Goal: Transaction & Acquisition: Download file/media

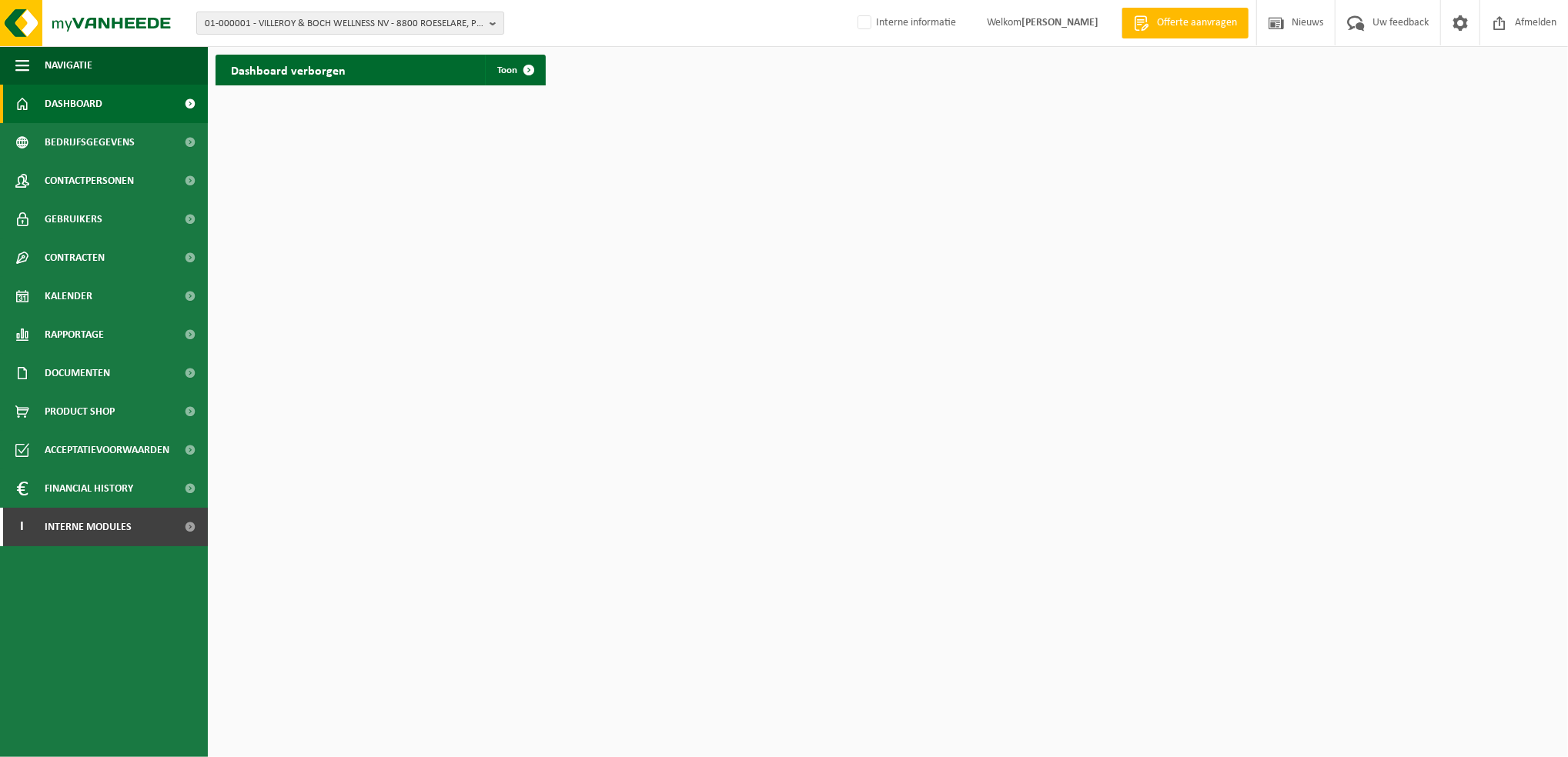
click at [326, 23] on span "01-000001 - VILLEROY & BOCH WELLNESS NV - 8800 ROESELARE, POPULIERSTRAAT 1" at bounding box center [343, 24] width 278 height 23
type input "10-185404"
click at [324, 77] on strong "10-185404 - NMBS NV - 1060 SINT-GILLIS, FRANKRIJKSTRAAT 10-01 B-FI.224 PURCHASE…" at bounding box center [328, 76] width 247 height 23
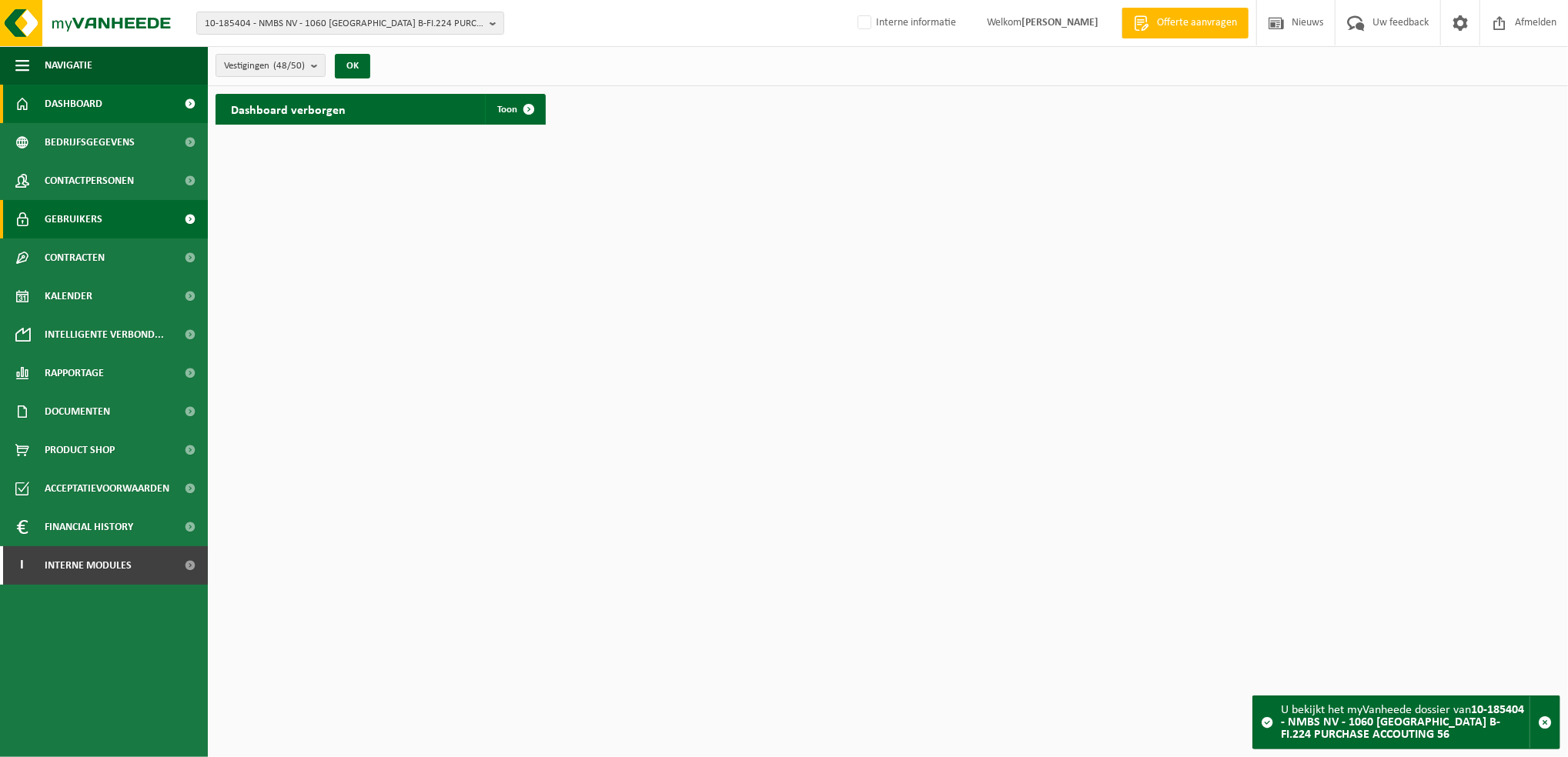
click at [75, 213] on span "Gebruikers" at bounding box center [73, 219] width 57 height 39
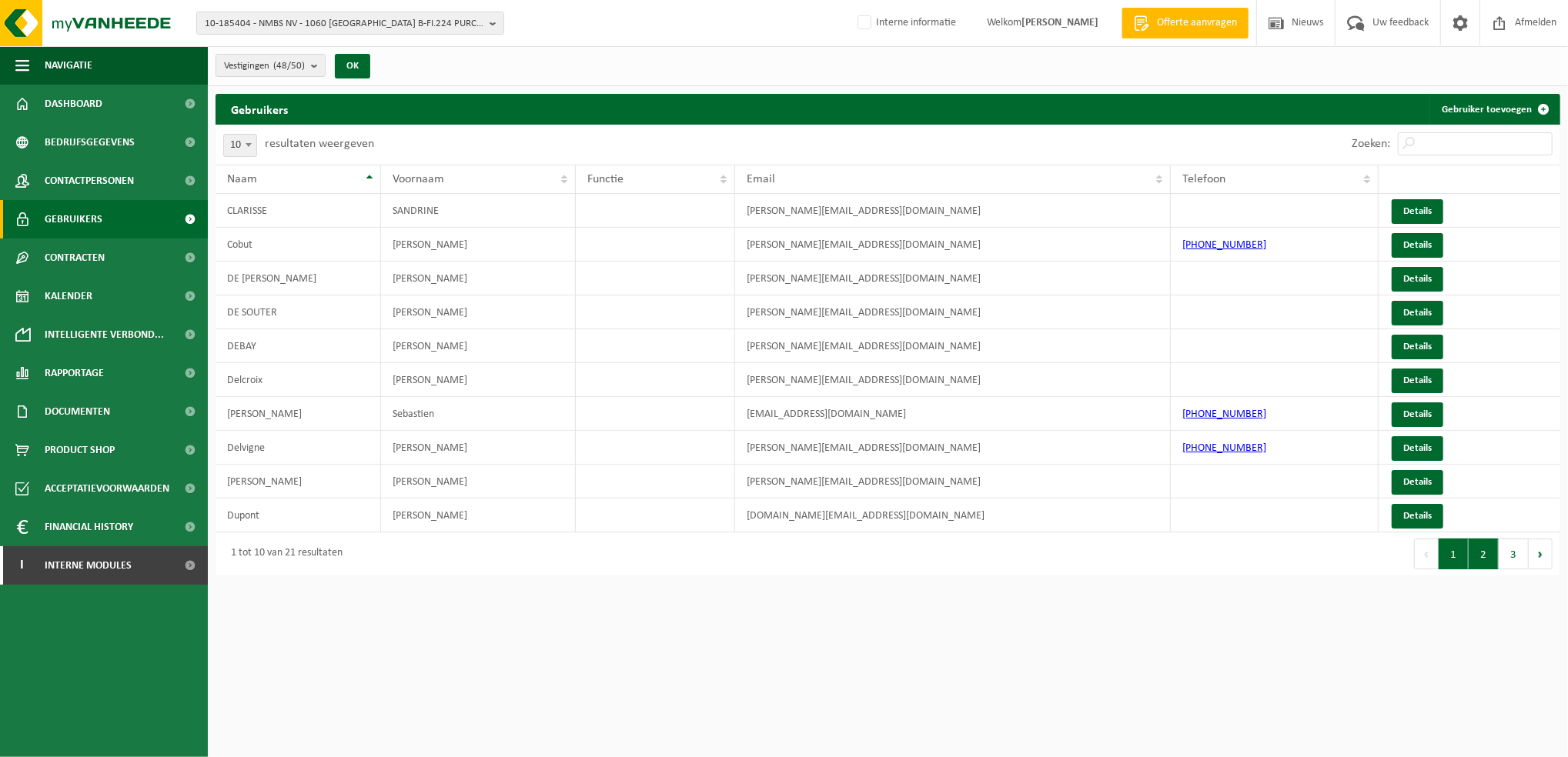
click at [1475, 565] on button "2" at bounding box center [1484, 553] width 30 height 30
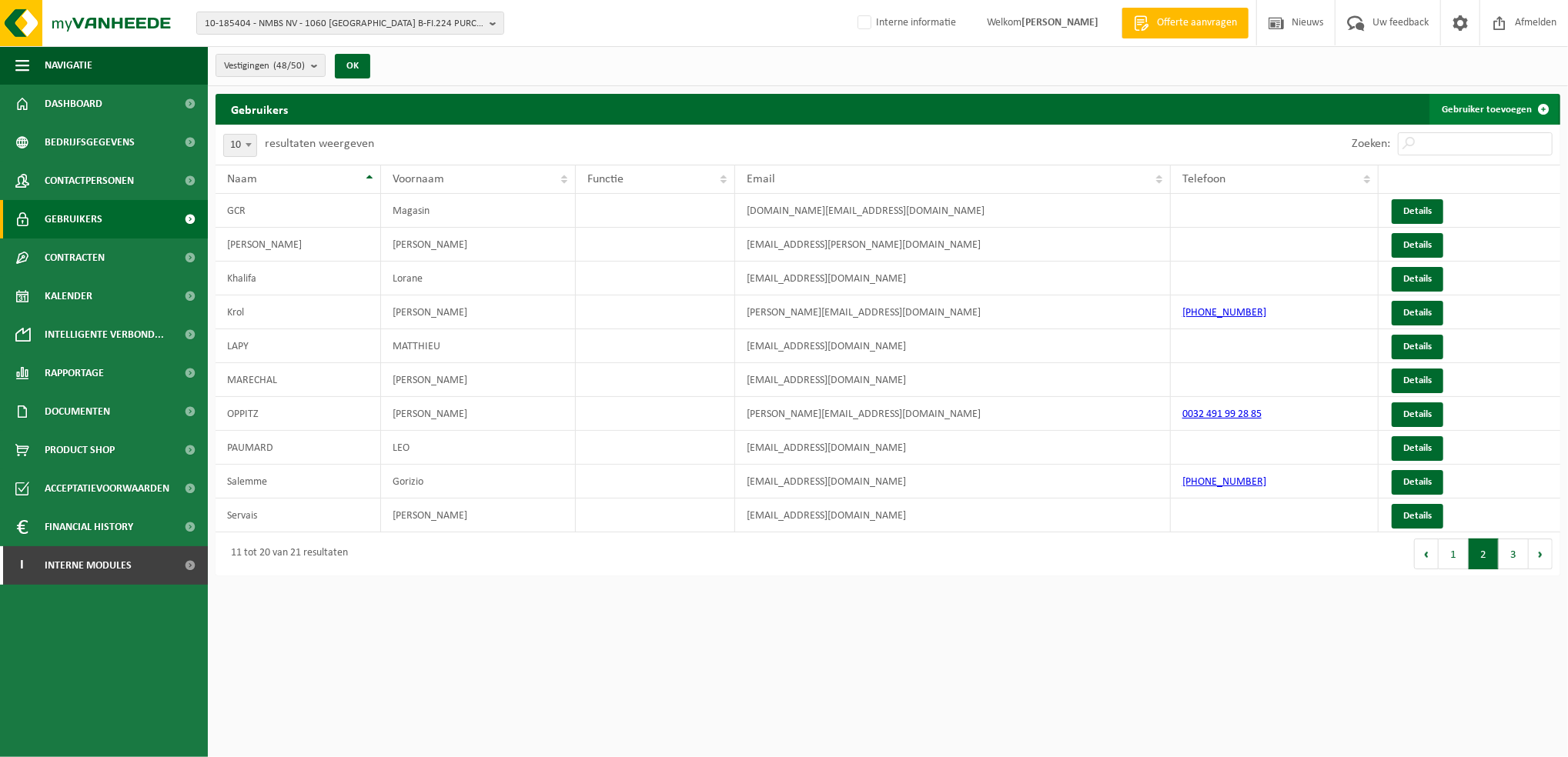
click at [1467, 111] on link "Gebruiker toevoegen" at bounding box center [1494, 108] width 129 height 30
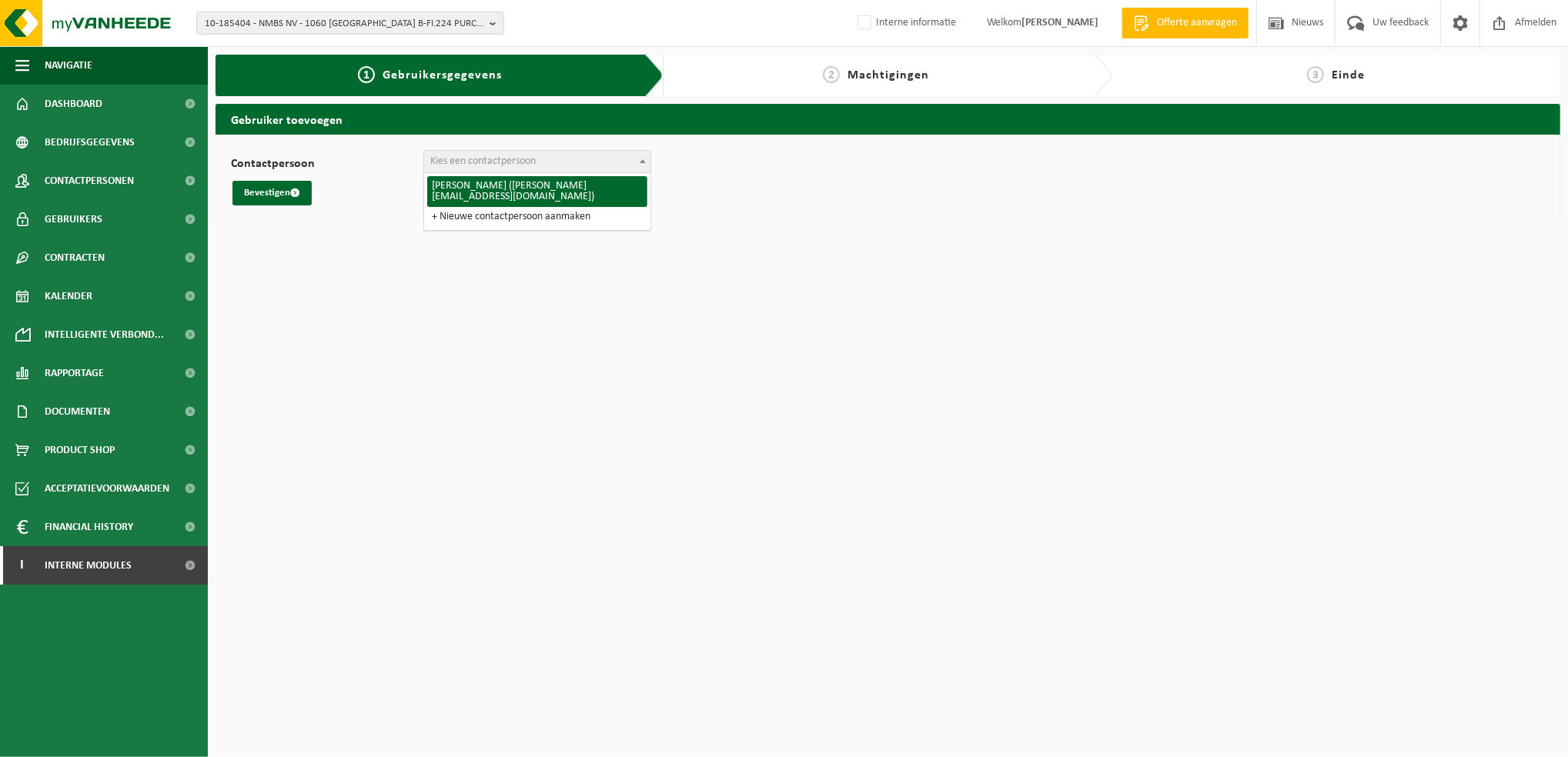
click at [599, 170] on span "Kies een contactpersoon" at bounding box center [538, 162] width 227 height 21
select select "126509"
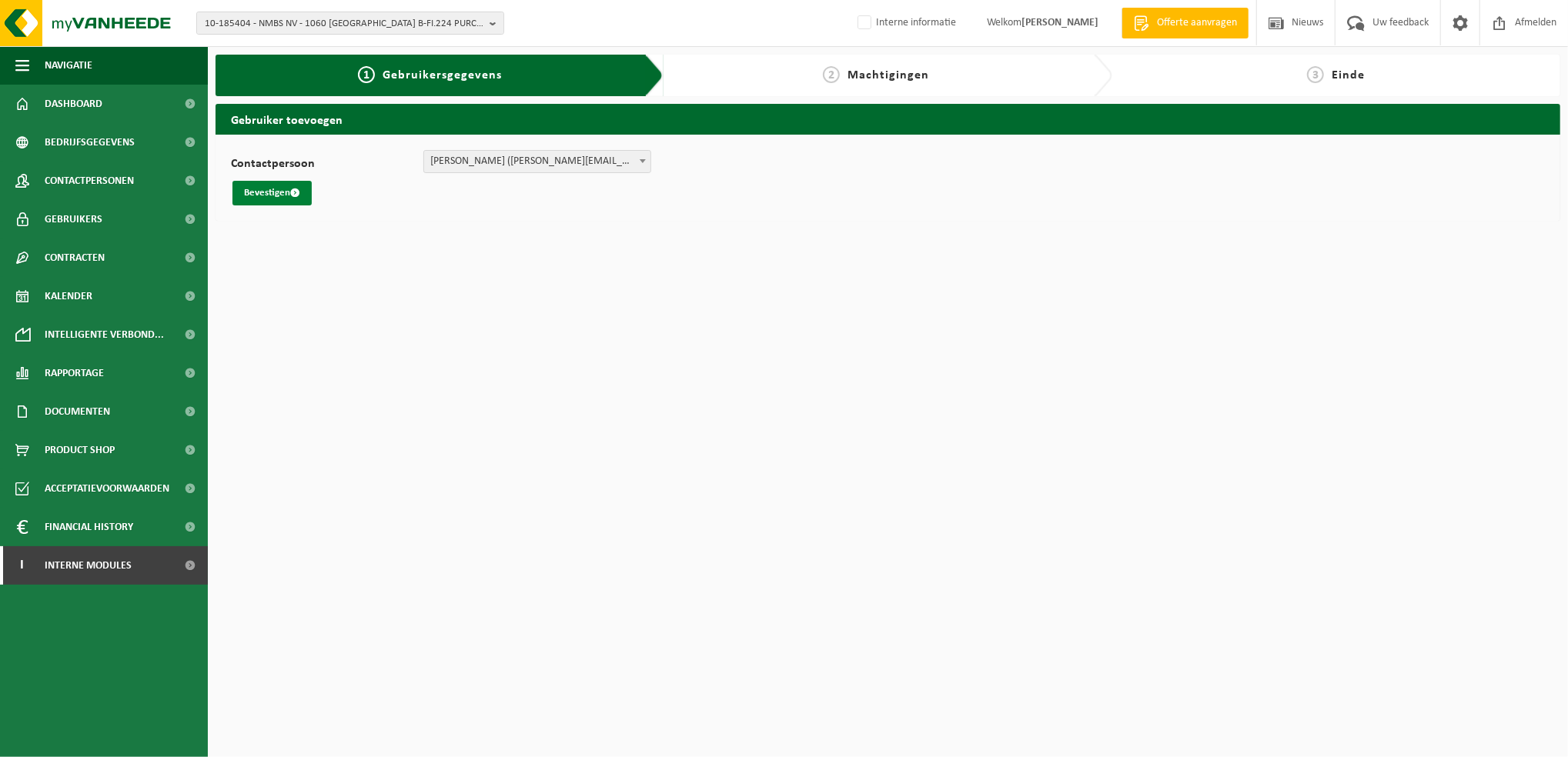
click at [284, 193] on button "Bevestigen" at bounding box center [272, 193] width 80 height 25
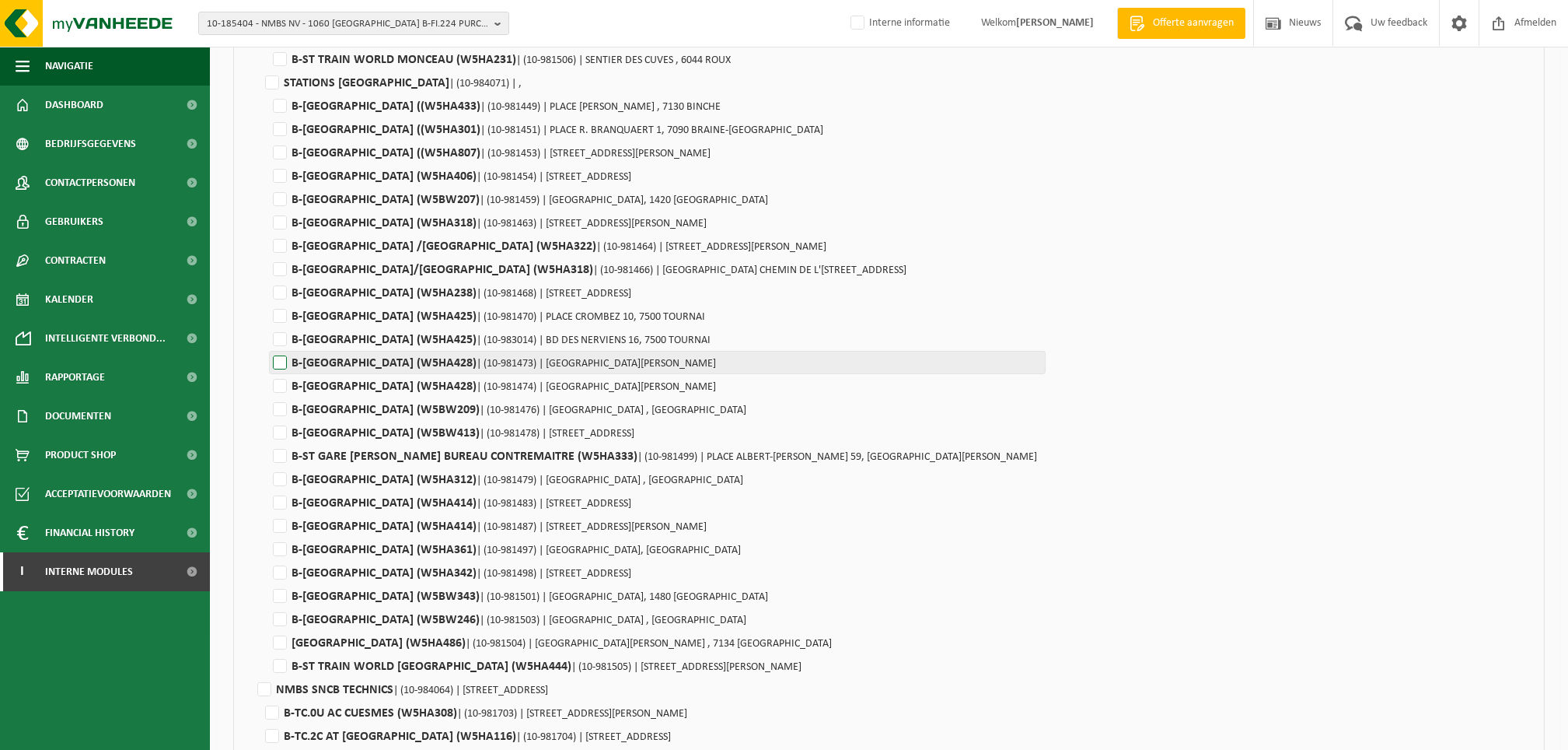
scroll to position [1113, 0]
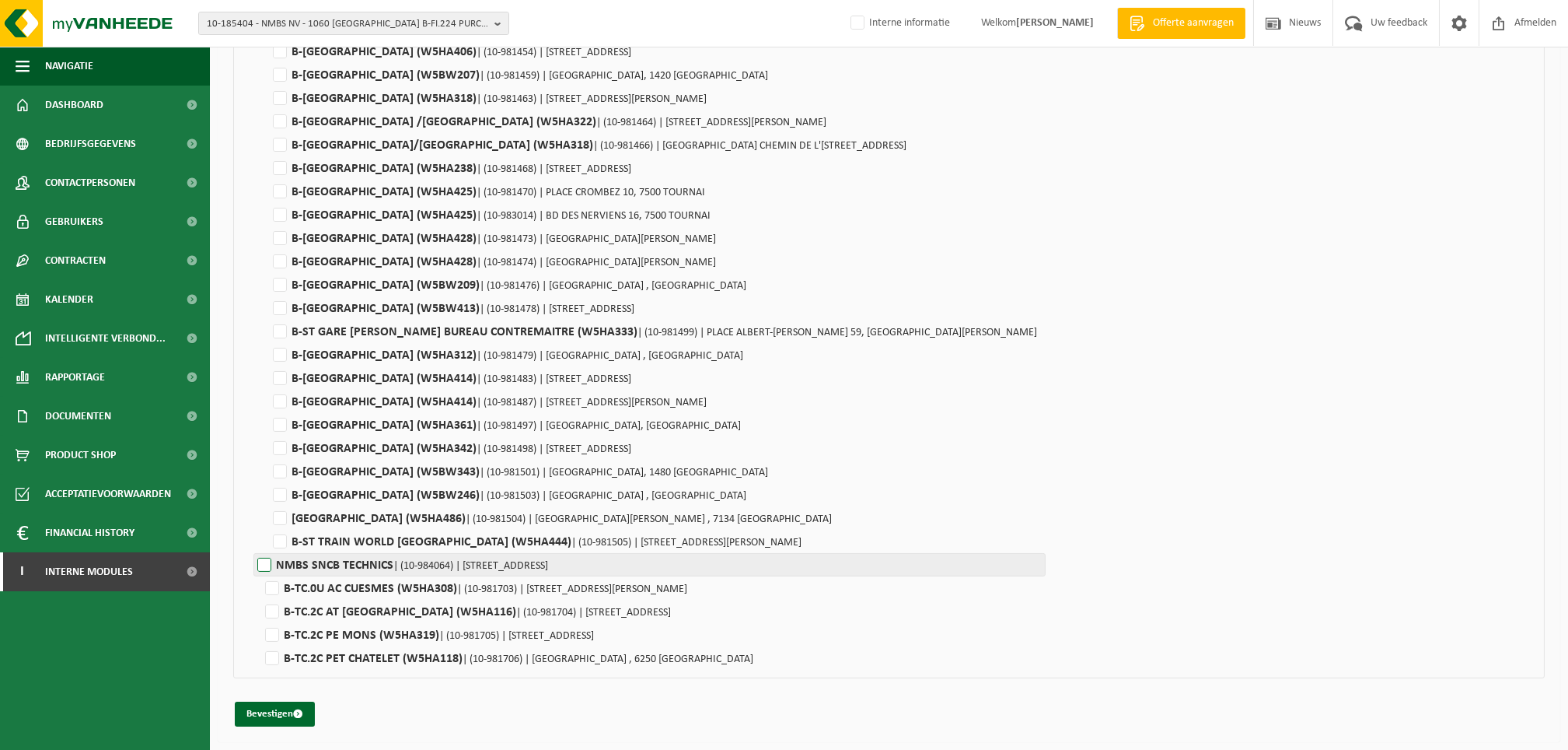
click at [270, 565] on label"] "NMBS SNCB TECHNICS | (10-984064) | FRANKRIJKSTRAAT 56, 1060 SINT-GILLIS" at bounding box center [649, 564] width 792 height 23
click at [270, 565] on input "NMBS SNCB TECHNICS | (10-984064) | FRANKRIJKSTRAAT 56, 1060 SINT-GILLIS" at bounding box center [1037, 564] width 1568 height 23
checkbox input "true"
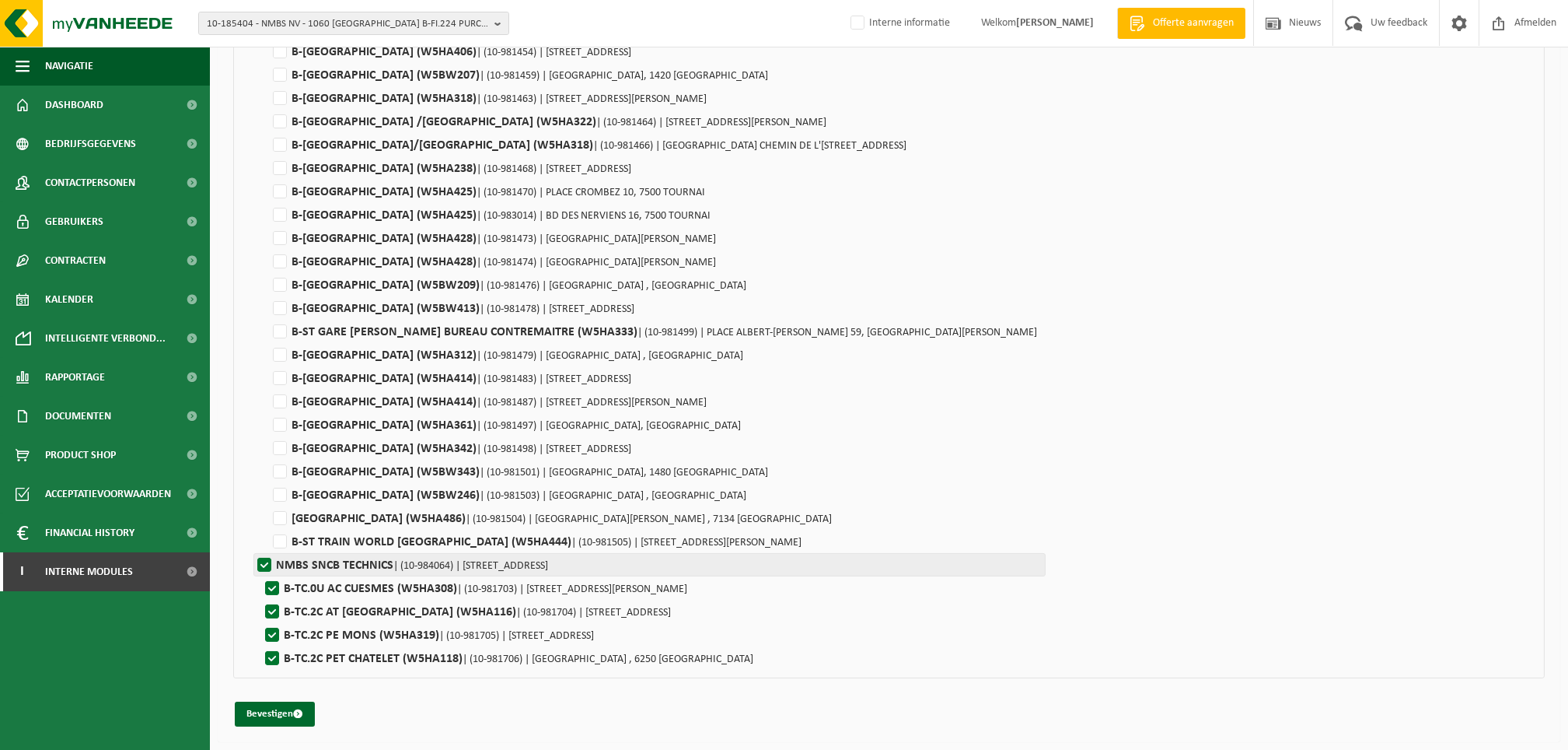
checkbox input "true"
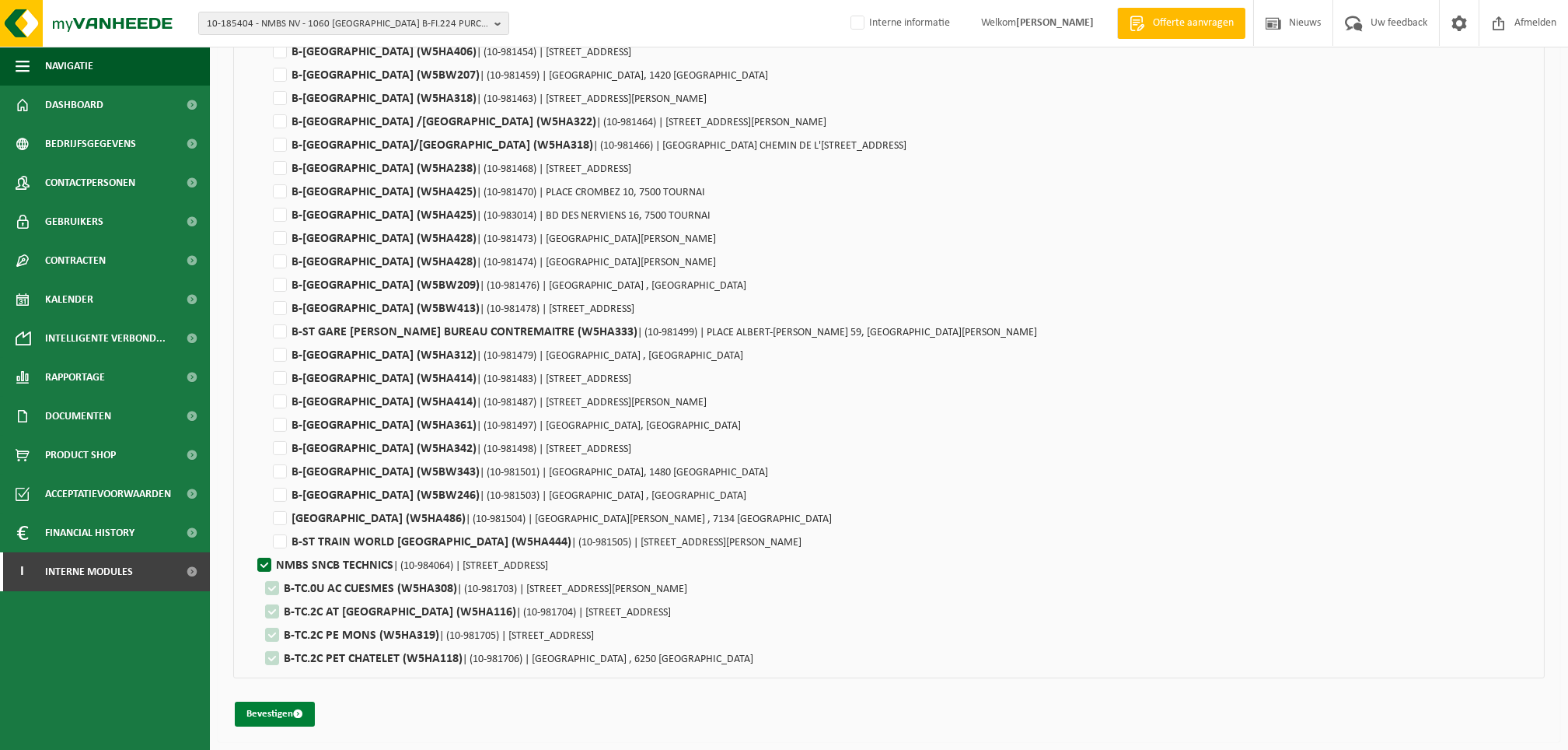
click at [278, 709] on button "Bevestigen" at bounding box center [274, 714] width 80 height 25
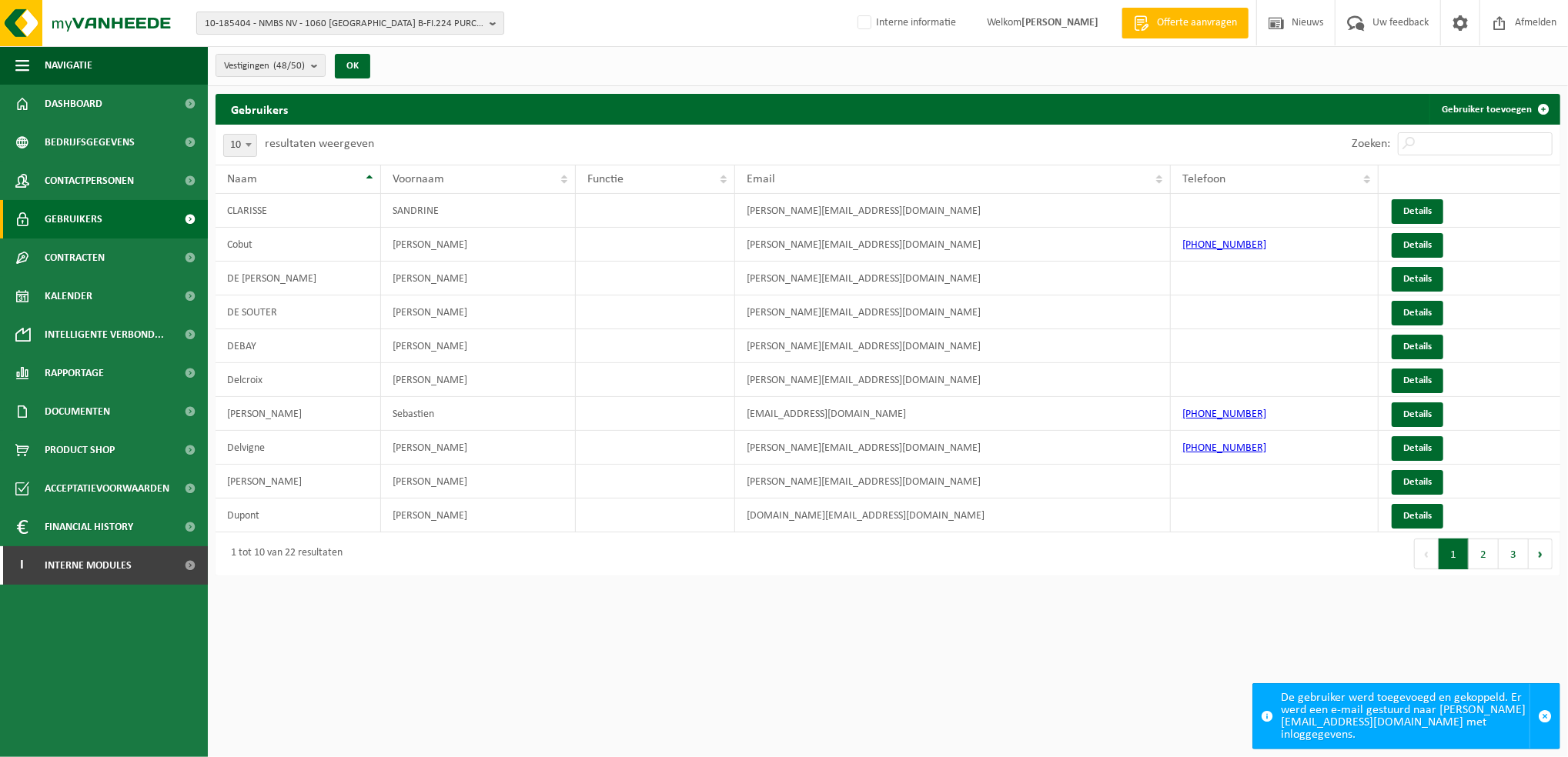
click at [426, 25] on span "10-185404 - NMBS NV - 1060 SINT-GILLIS, FRANKRIJKSTRAAT 10-01 B-FI.224 PURCHASE…" at bounding box center [343, 24] width 278 height 23
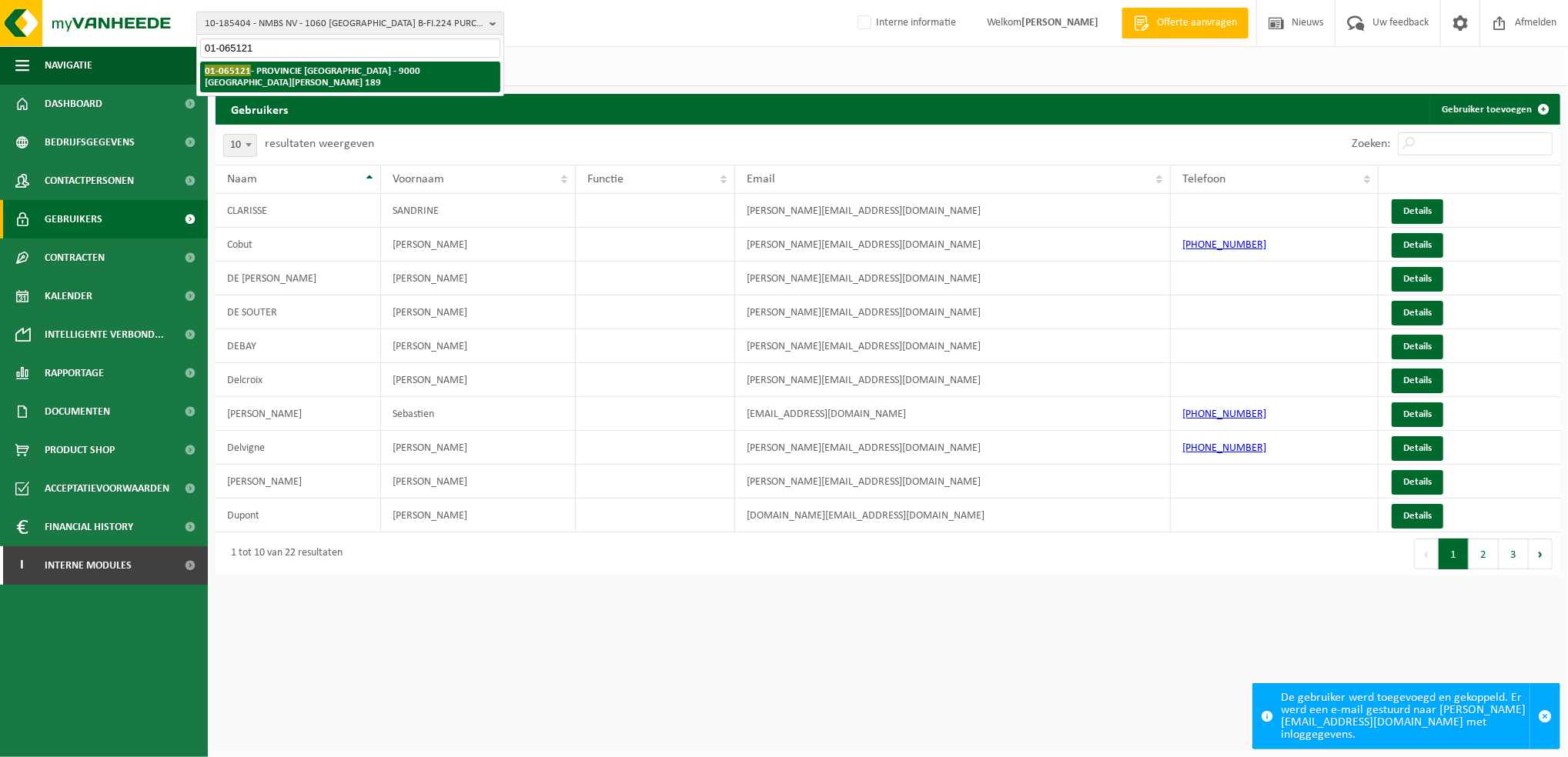
type input "01-065121"
click at [386, 76] on strong "01-065121 - PROVINCIE OOST-VLAANDEREN - 9000 GENT, CHARLES DE KERCKHOVELAAN 189" at bounding box center [312, 76] width 215 height 23
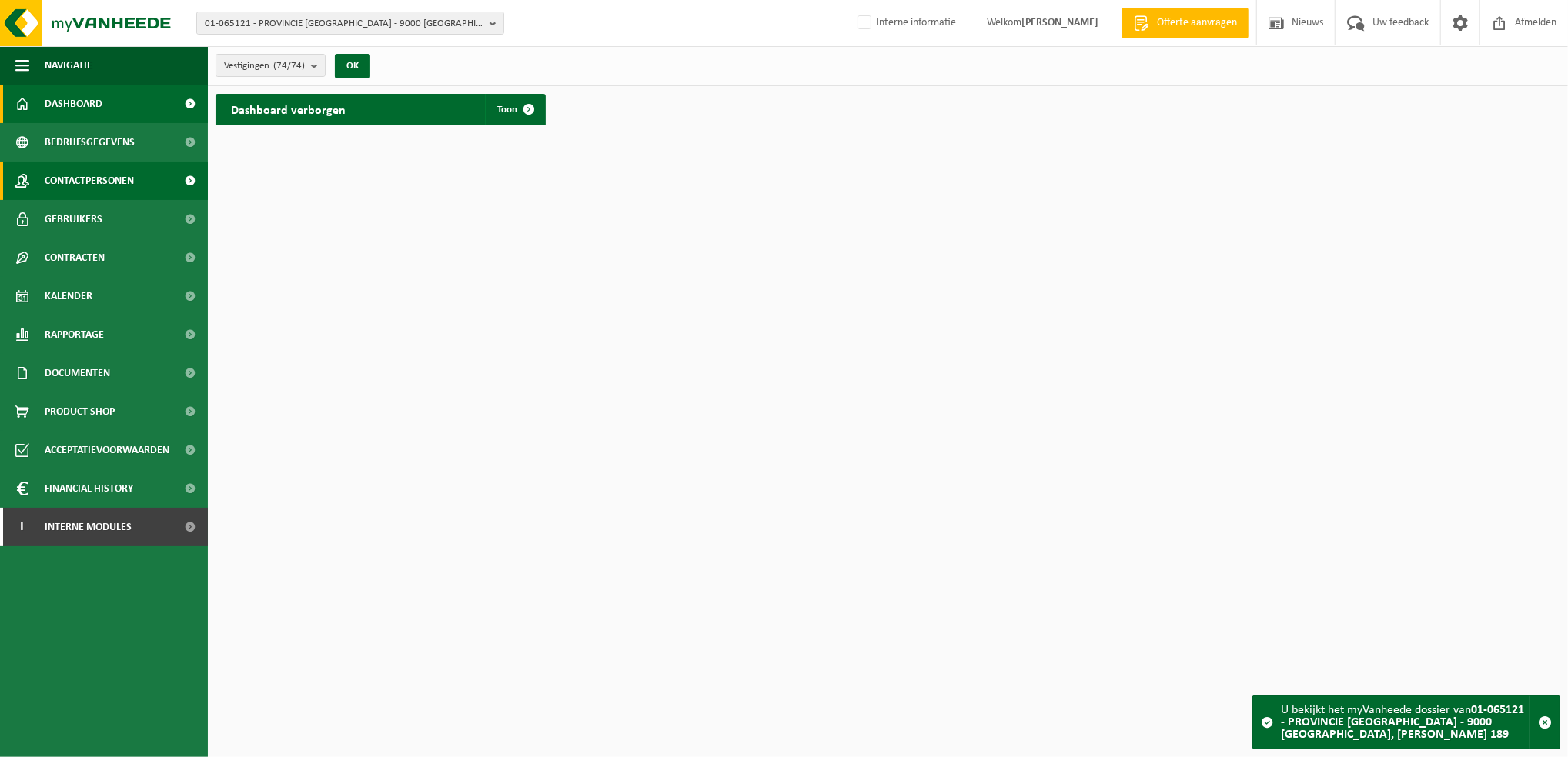
click at [85, 181] on span "Contactpersonen" at bounding box center [89, 181] width 90 height 39
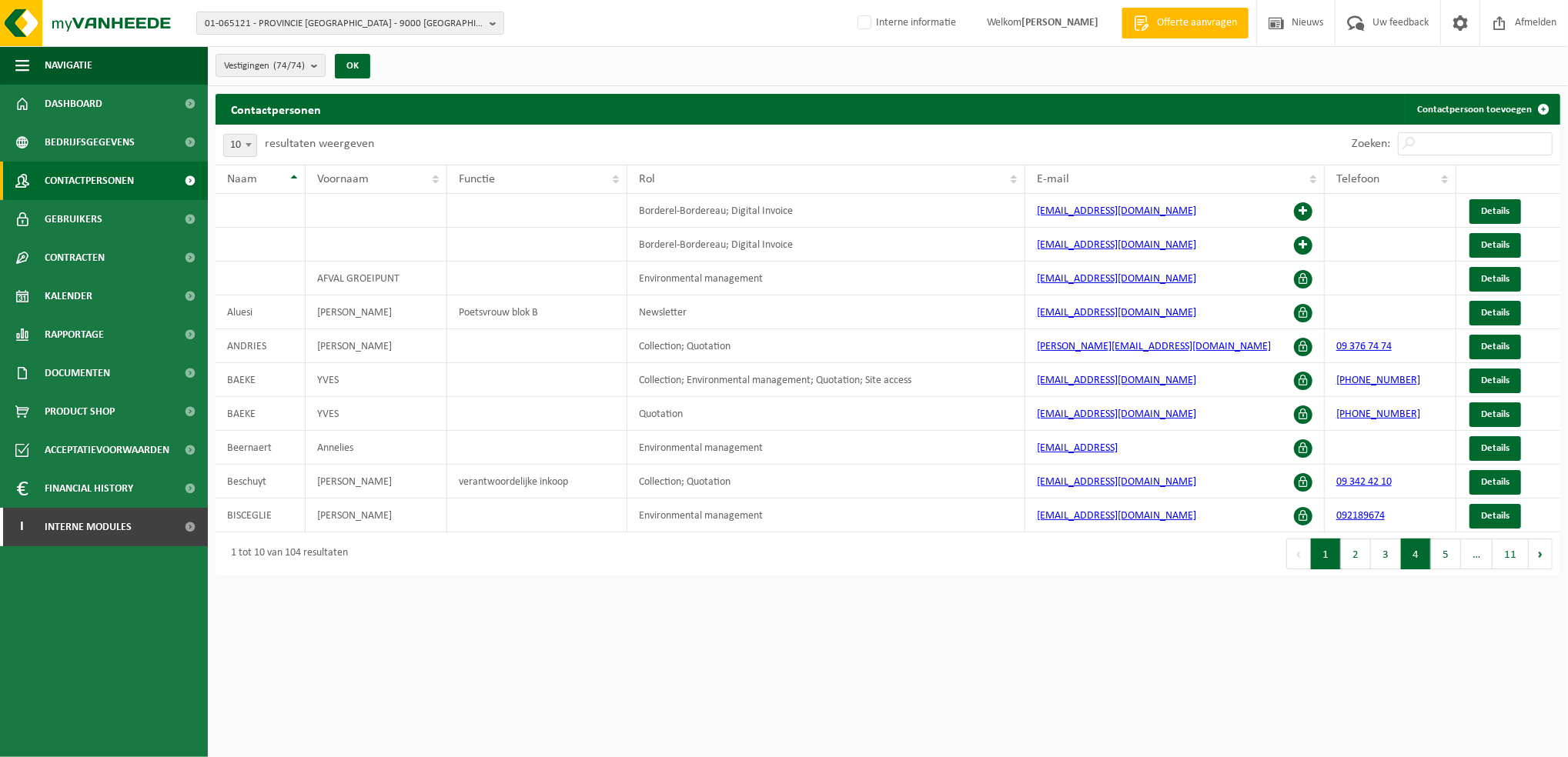
click at [1403, 562] on button "4" at bounding box center [1416, 553] width 30 height 30
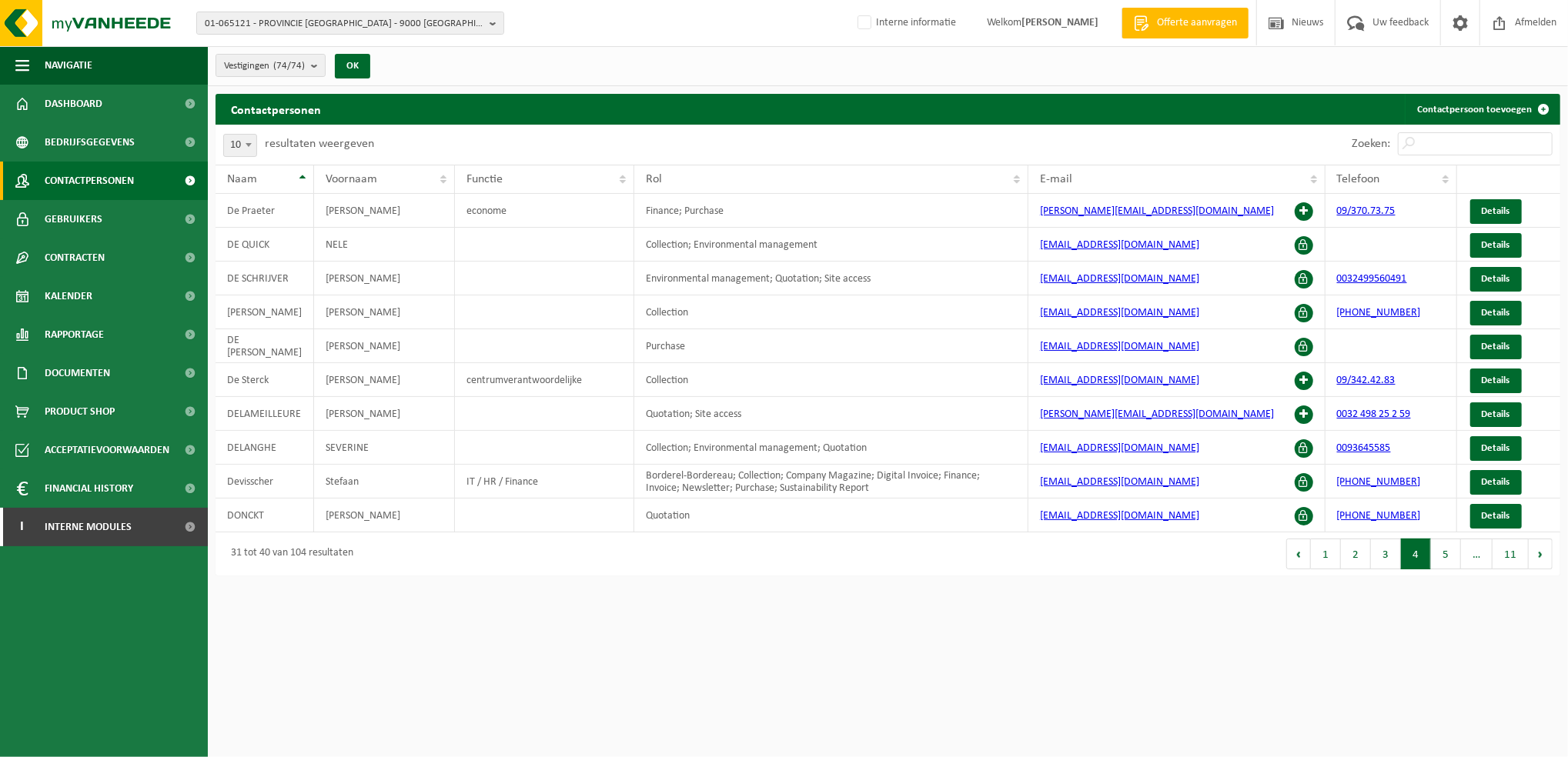
click at [1448, 575] on div "Eerste Vorige 1 2 3 4 5 … 11 Volgende Laatste" at bounding box center [1225, 554] width 673 height 43
click at [1446, 558] on button "5" at bounding box center [1446, 553] width 30 height 30
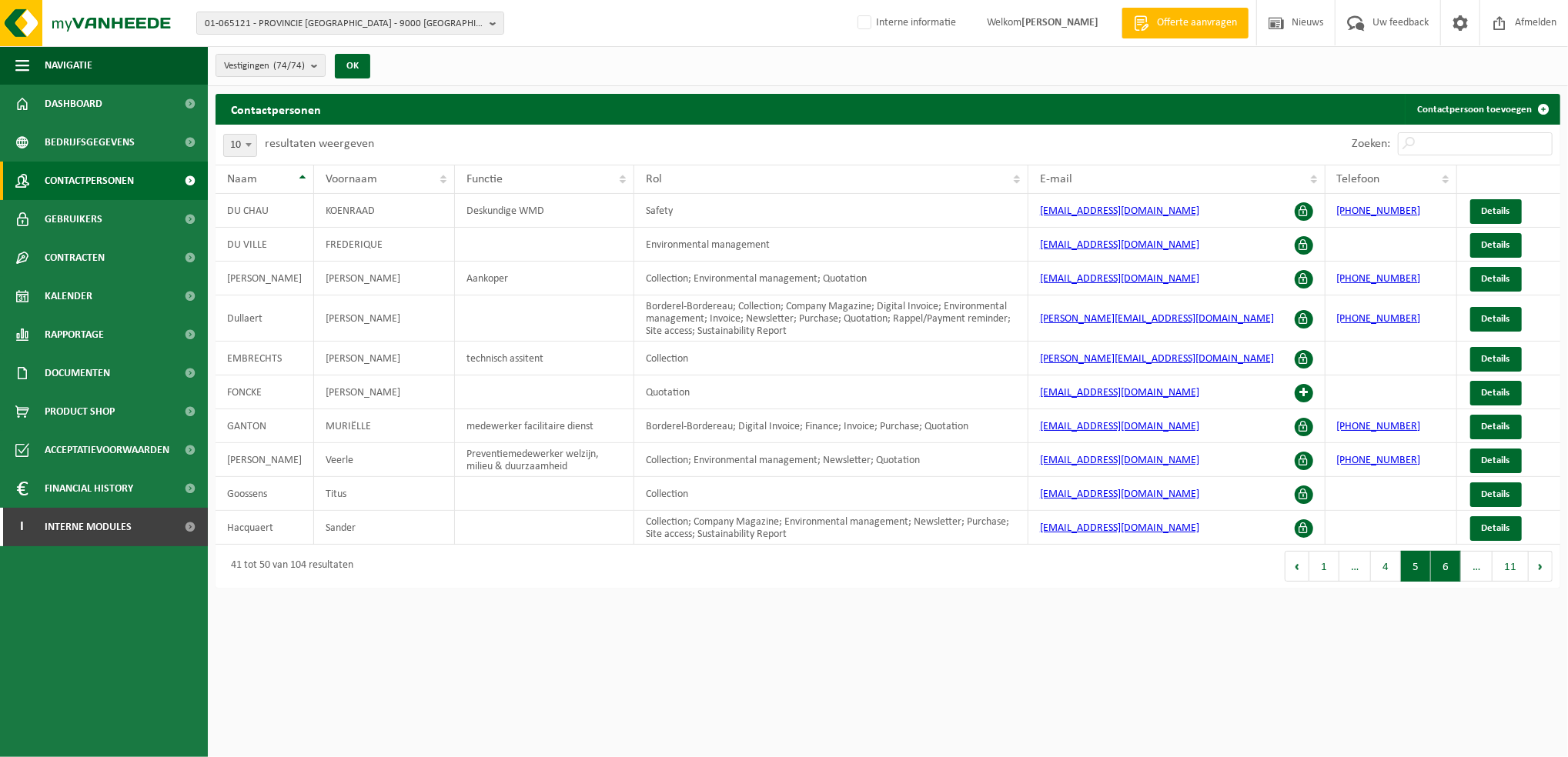
click at [1442, 564] on button "6" at bounding box center [1446, 566] width 30 height 30
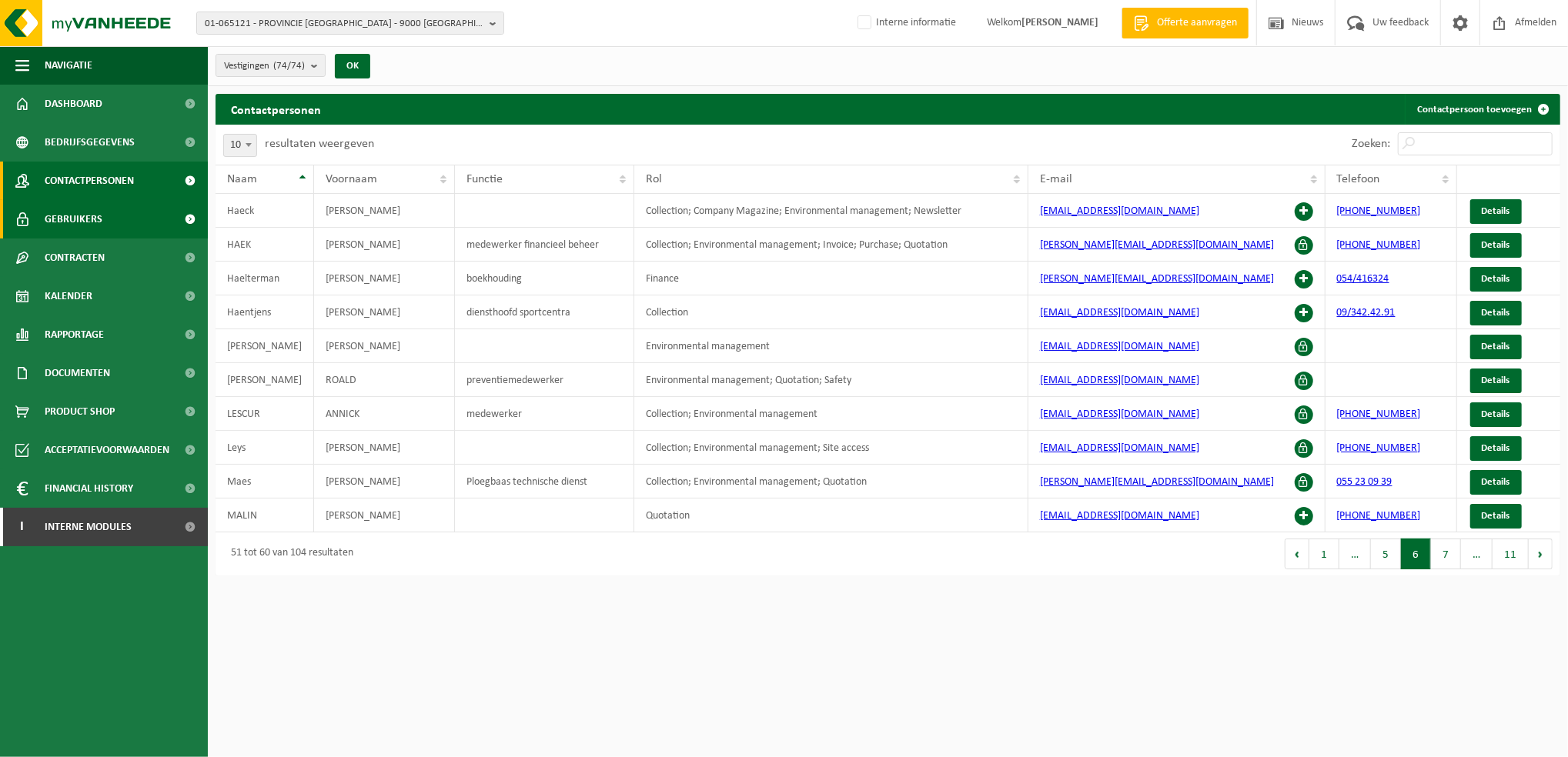
click at [76, 210] on span "Gebruikers" at bounding box center [73, 219] width 57 height 39
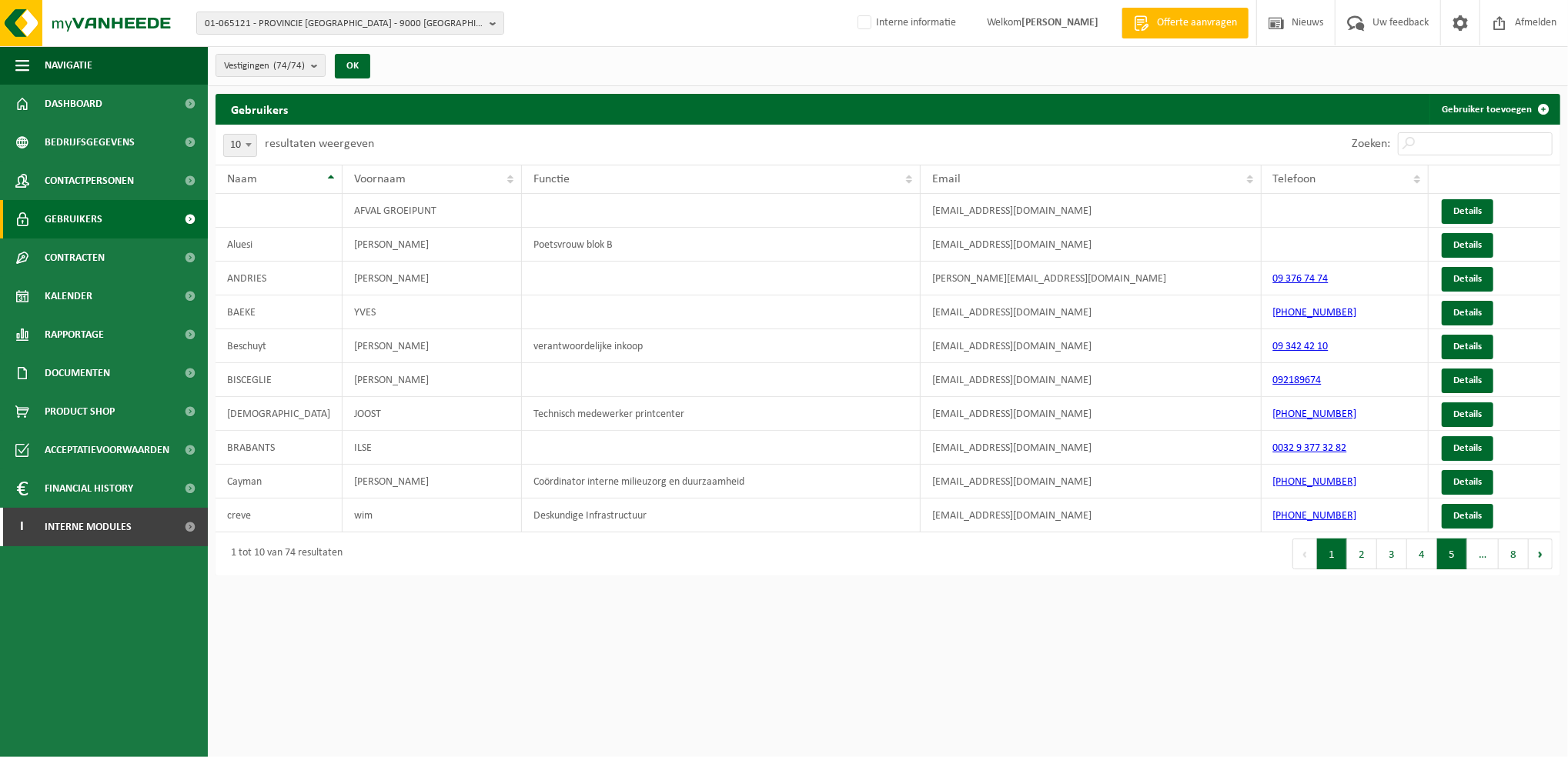
click at [1445, 562] on button "5" at bounding box center [1452, 553] width 30 height 30
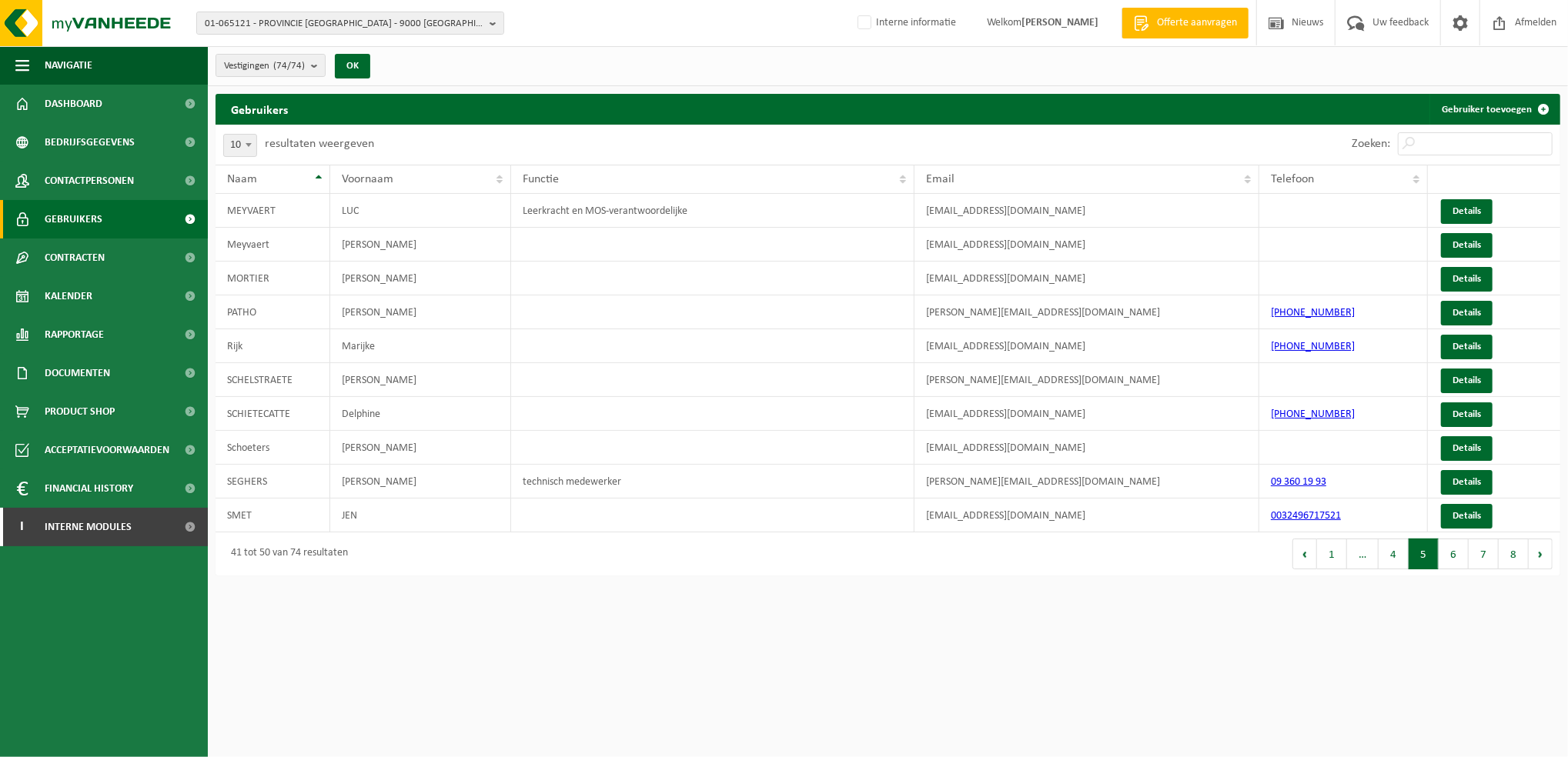
click at [1427, 565] on button "5" at bounding box center [1423, 553] width 30 height 30
click at [1408, 565] on button "4" at bounding box center [1394, 553] width 30 height 30
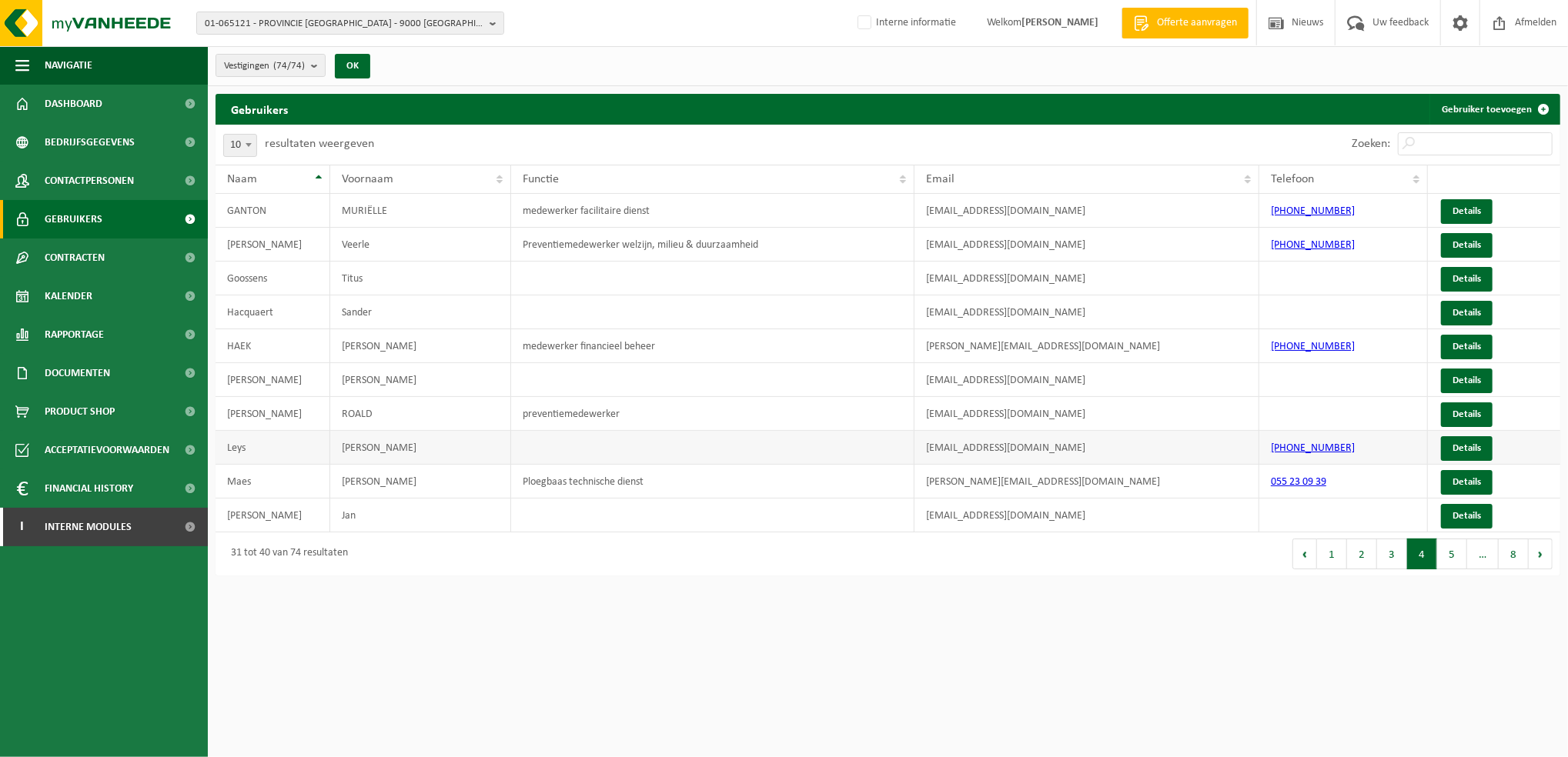
click at [741, 454] on td at bounding box center [712, 447] width 403 height 34
click at [1483, 448] on link "Details" at bounding box center [1467, 448] width 52 height 25
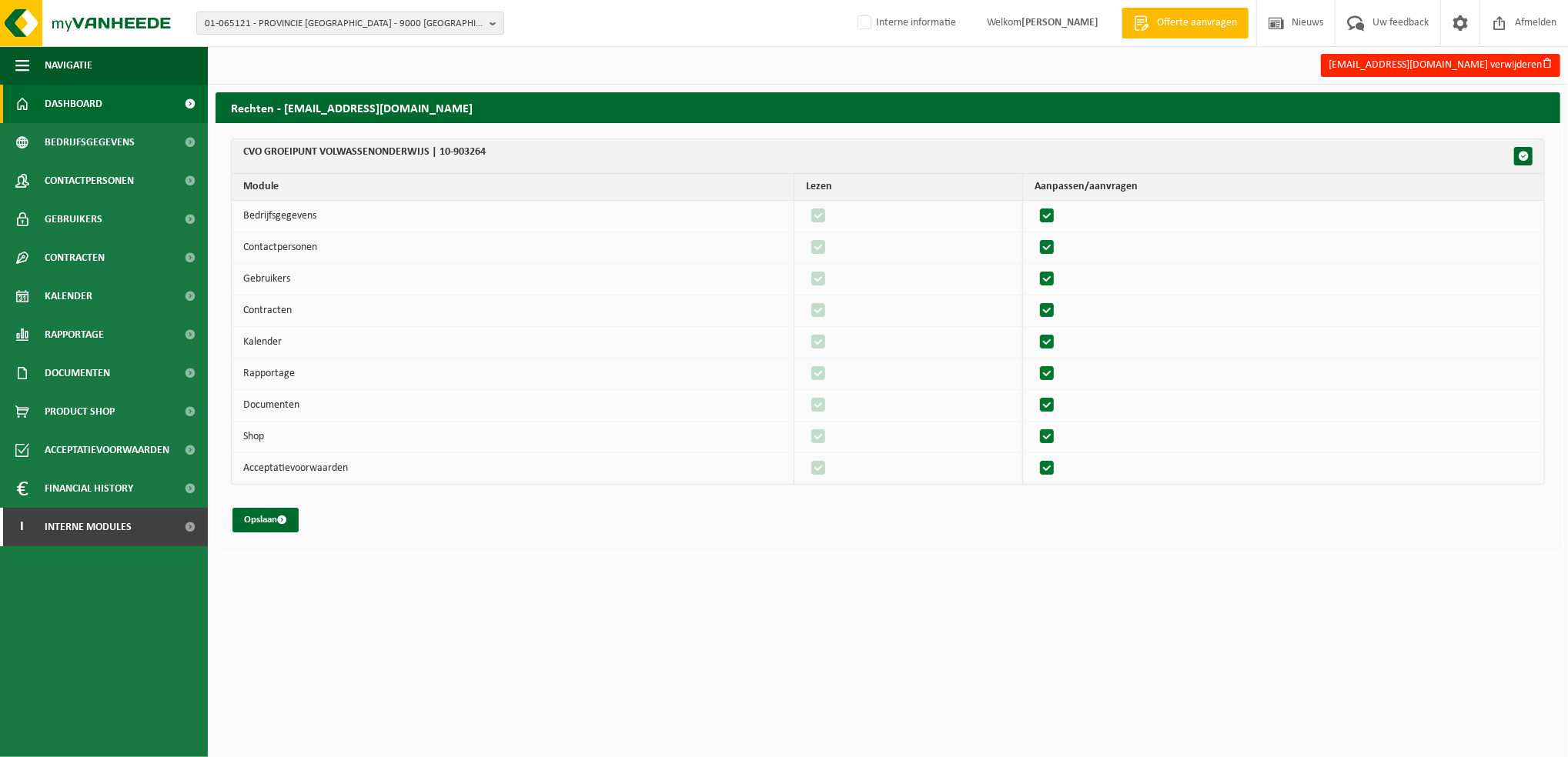
click at [52, 99] on span "Dashboard" at bounding box center [73, 103] width 57 height 39
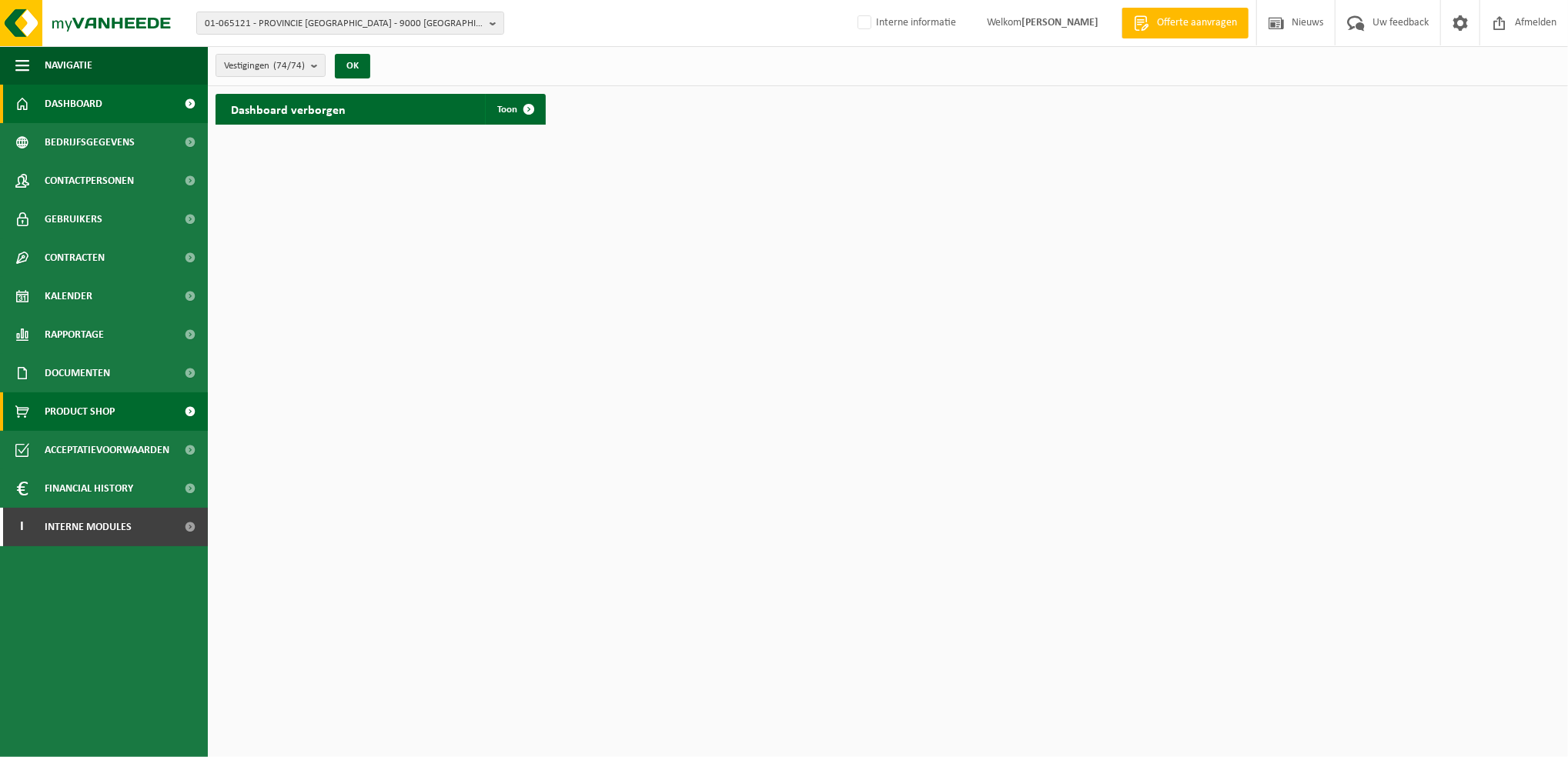
click at [87, 415] on span "Product Shop" at bounding box center [79, 411] width 70 height 39
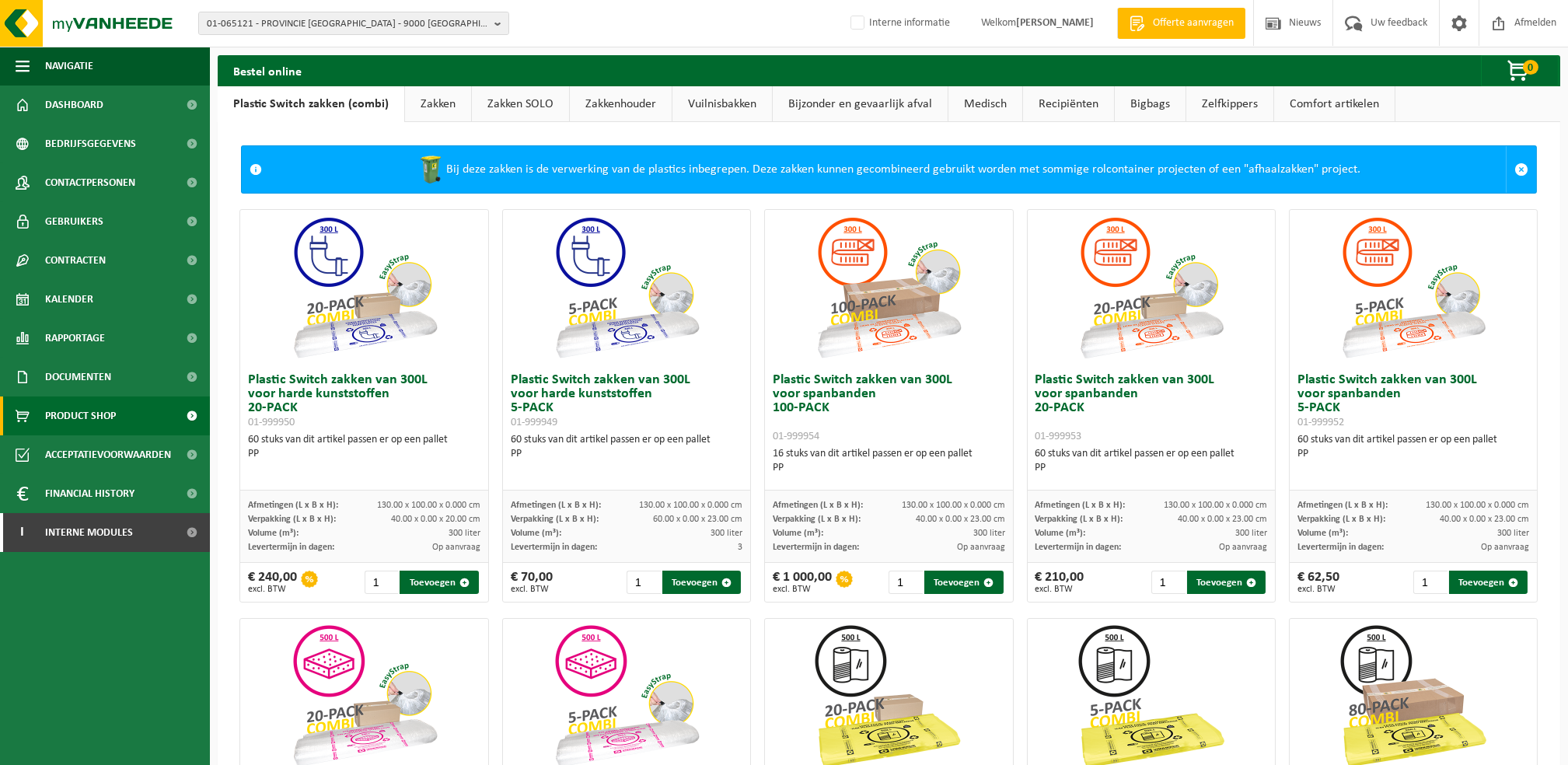
click at [1289, 103] on link "Comfort artikelen" at bounding box center [1333, 104] width 120 height 36
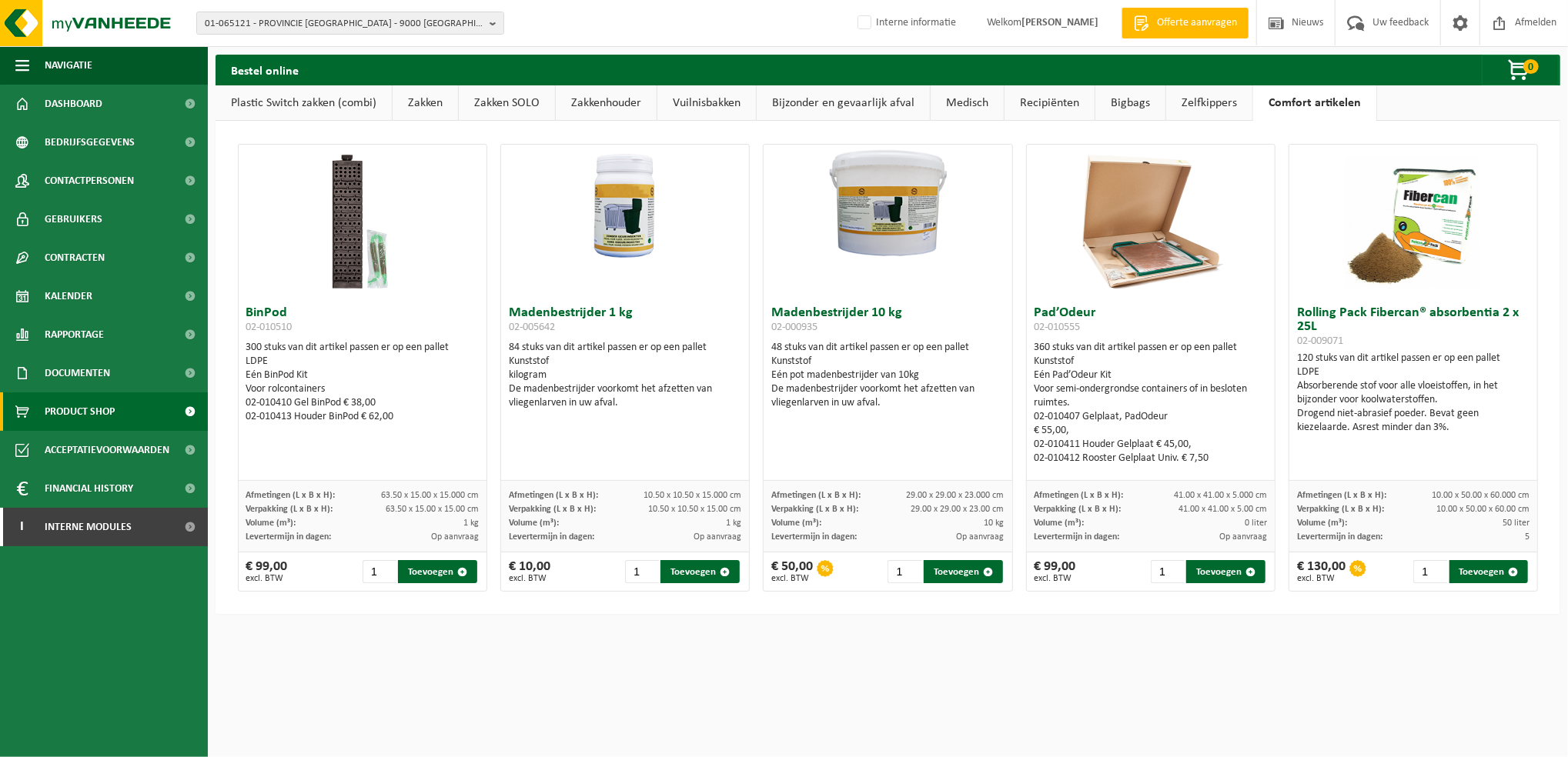
click at [1049, 99] on link "Recipiënten" at bounding box center [1050, 103] width 90 height 35
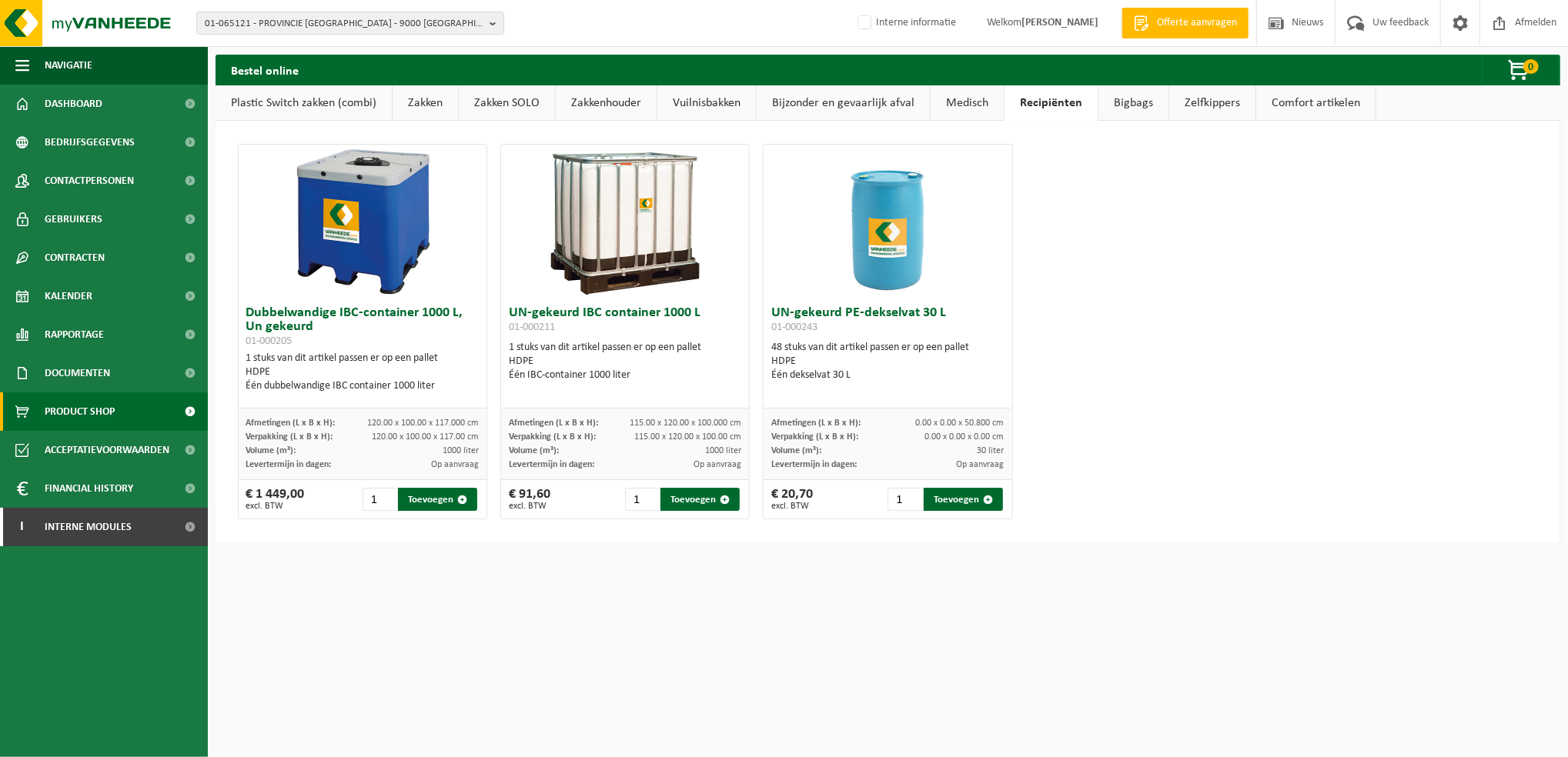
click at [708, 104] on link "Vuilnisbakken" at bounding box center [707, 103] width 99 height 35
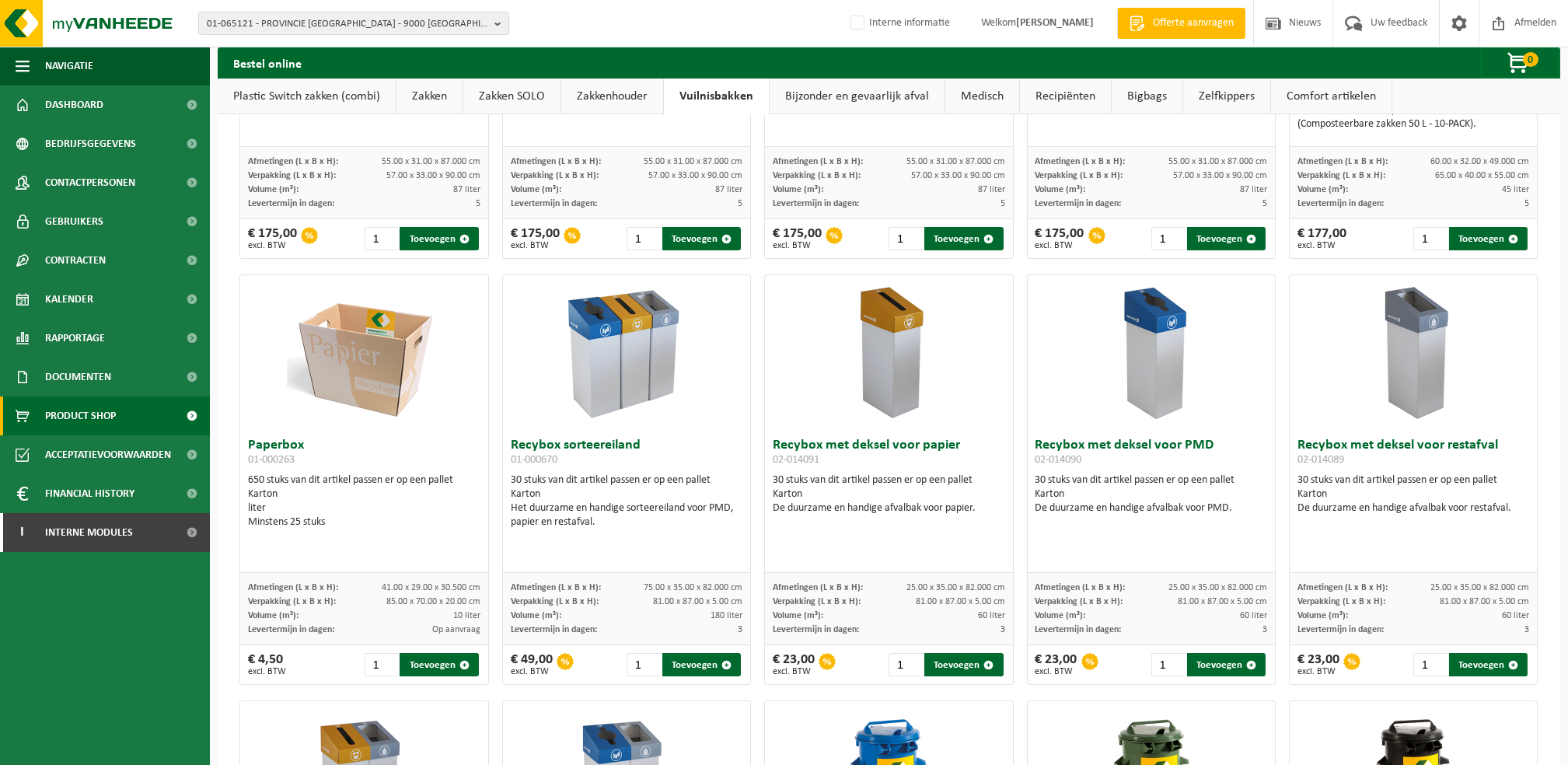
scroll to position [311, 0]
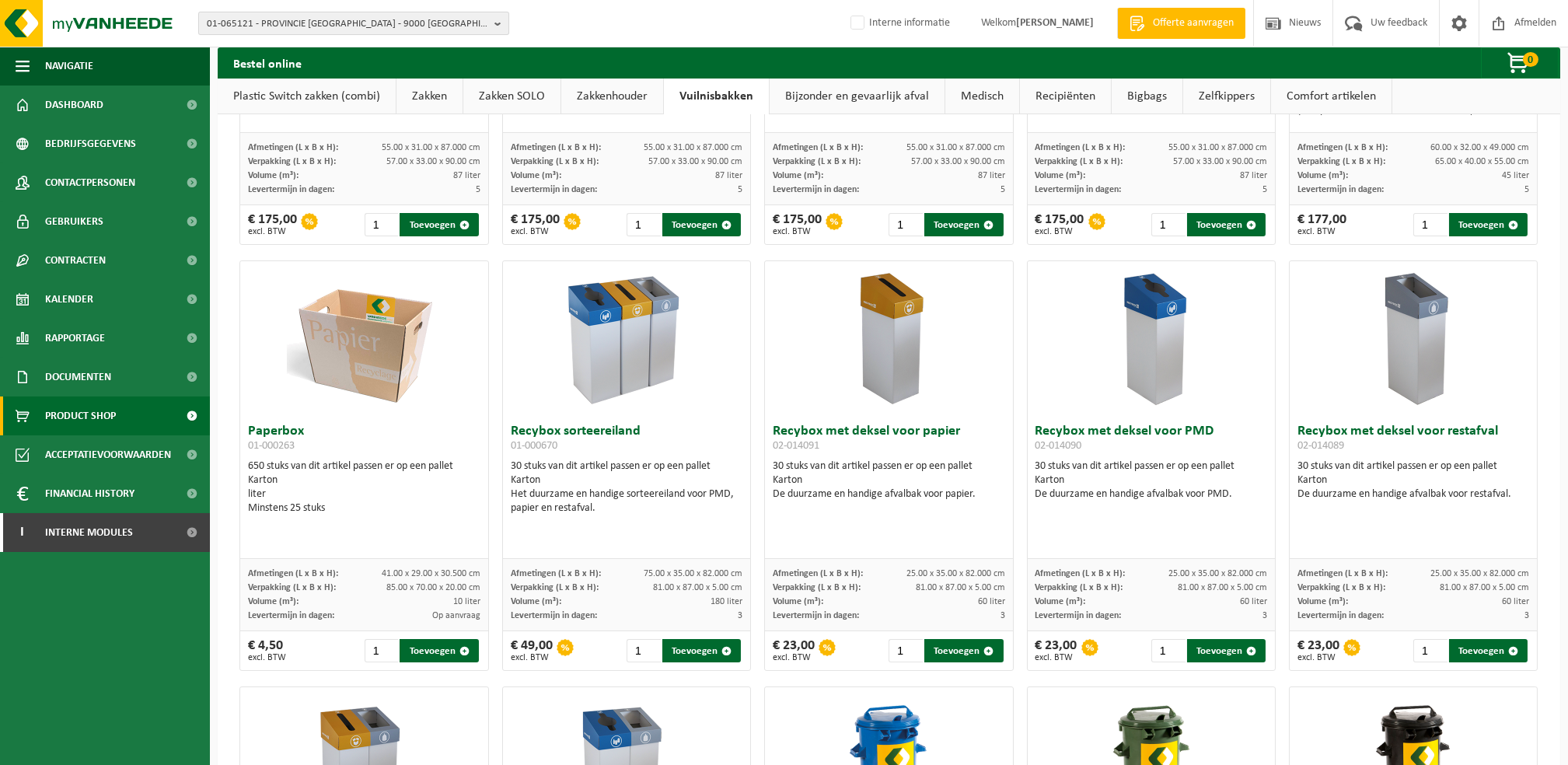
click at [269, 27] on span "01-065121 - PROVINCIE OOST-VLAANDEREN - 9000 GENT, CHARLES DE KERCKHOVELAAN 189" at bounding box center [347, 24] width 281 height 23
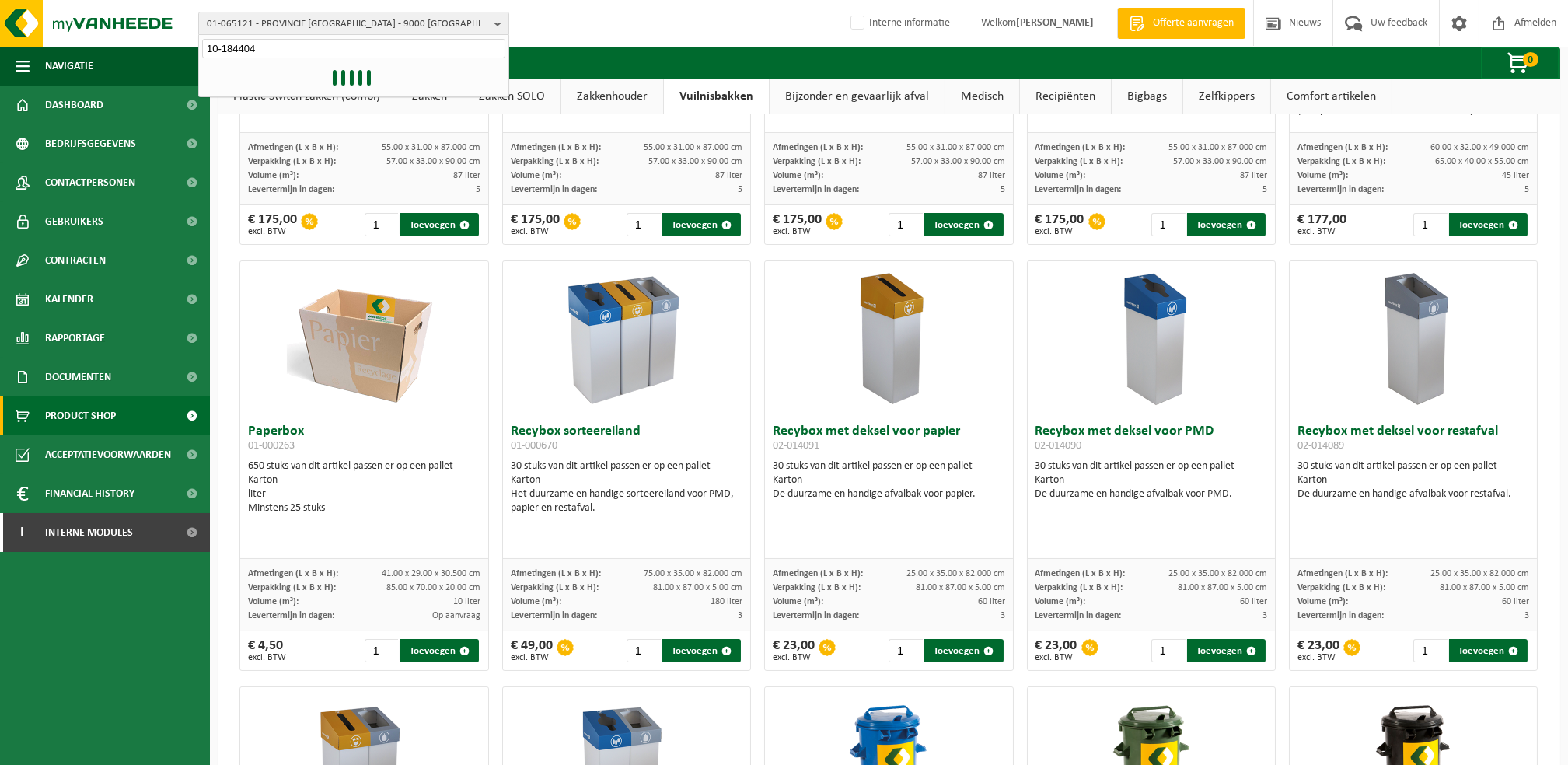
type input "10-184404"
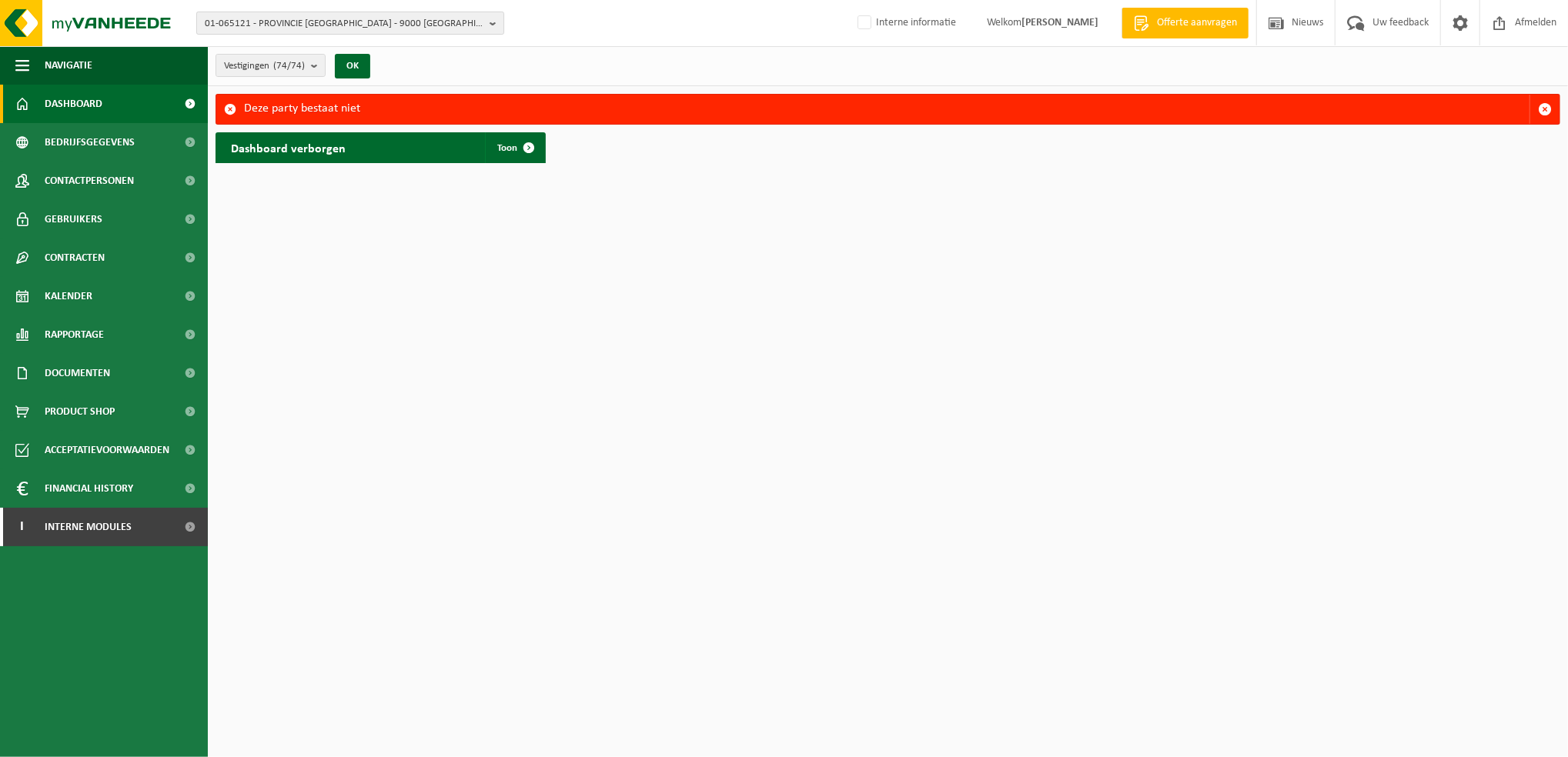
click at [300, 30] on span "01-065121 - PROVINCIE [GEOGRAPHIC_DATA] - 9000 [GEOGRAPHIC_DATA], [PERSON_NAME]…" at bounding box center [343, 24] width 278 height 23
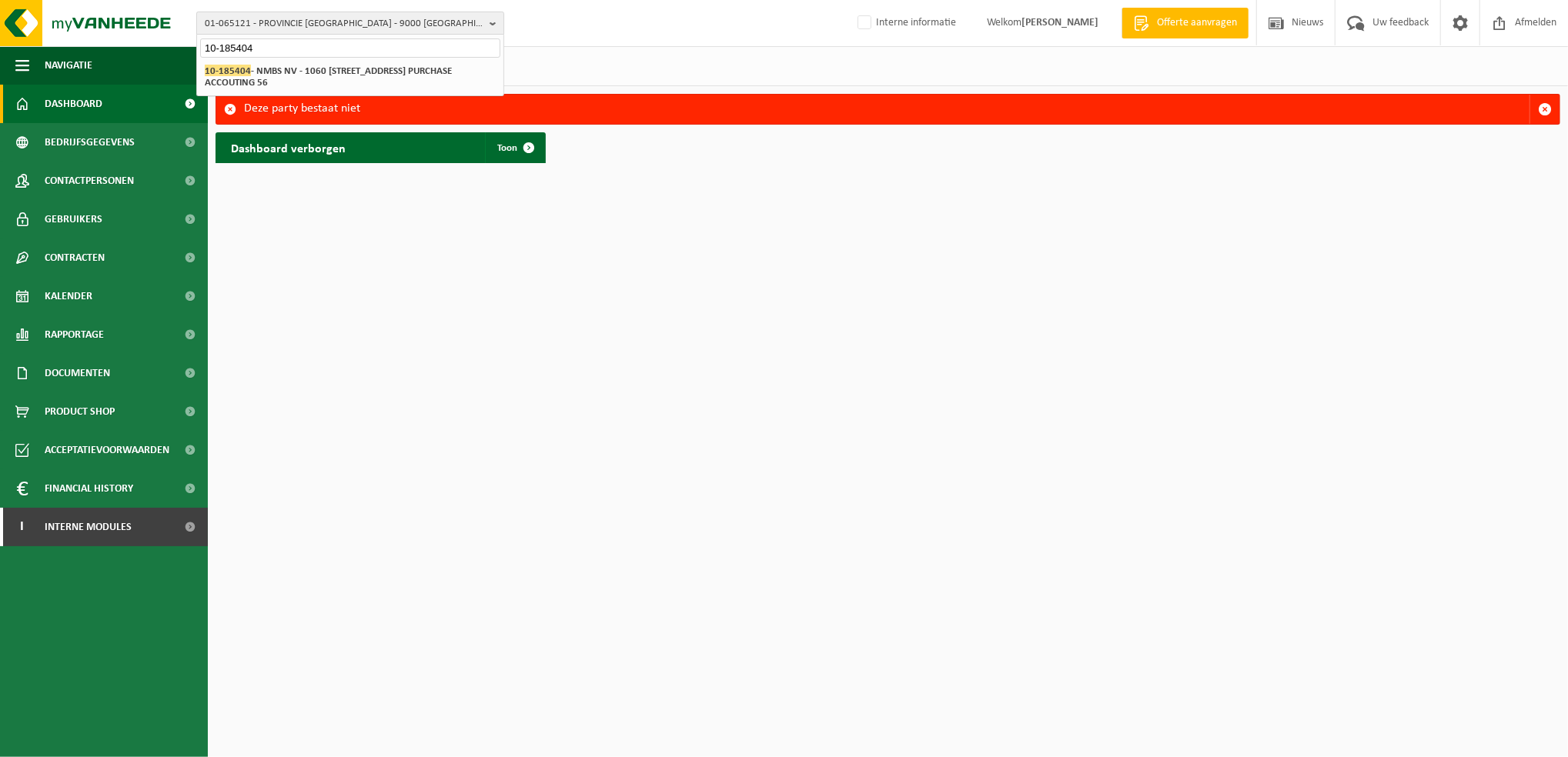
type input "10-185404"
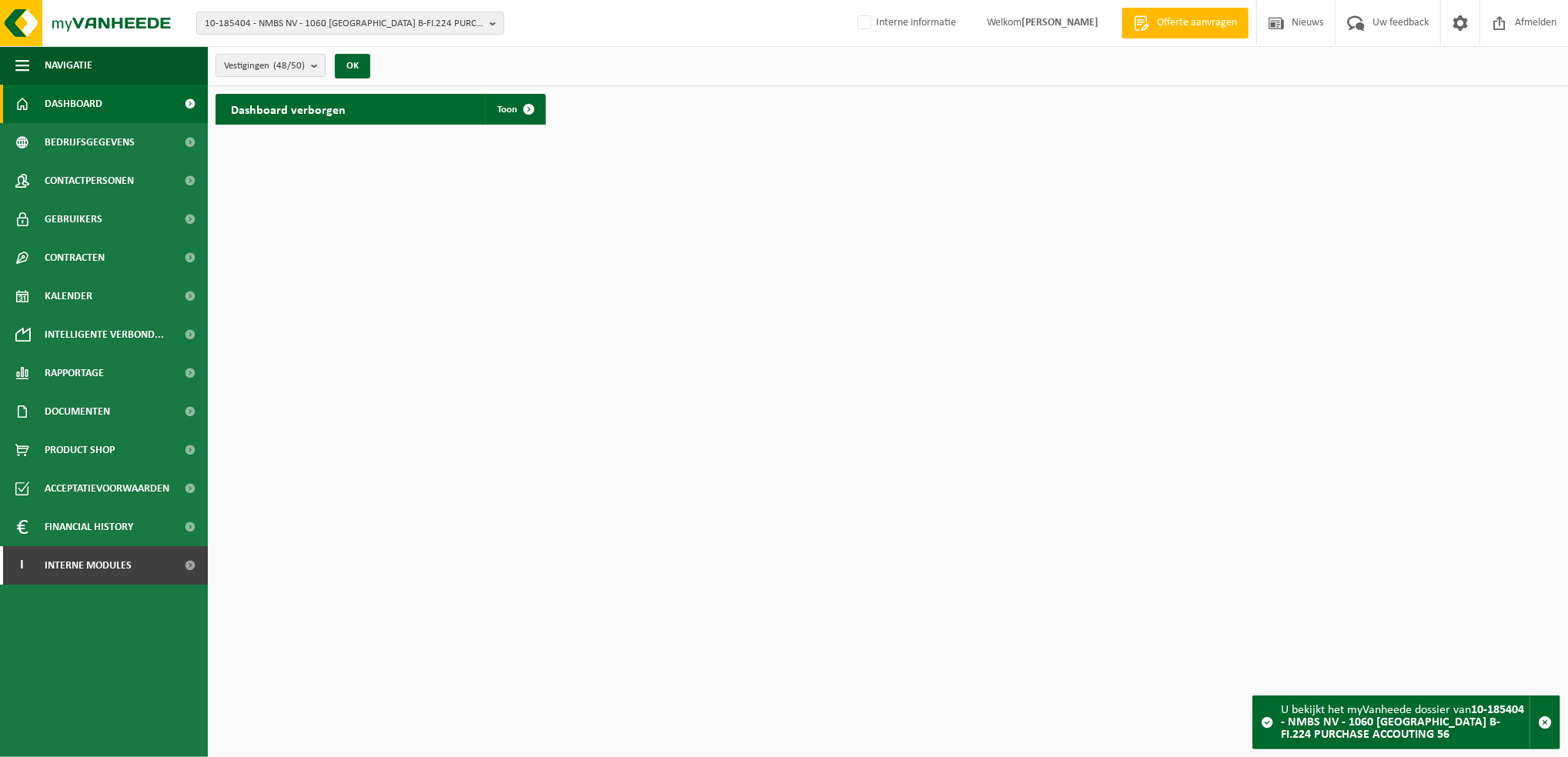
click at [278, 70] on count "(48/50)" at bounding box center [289, 66] width 31 height 10
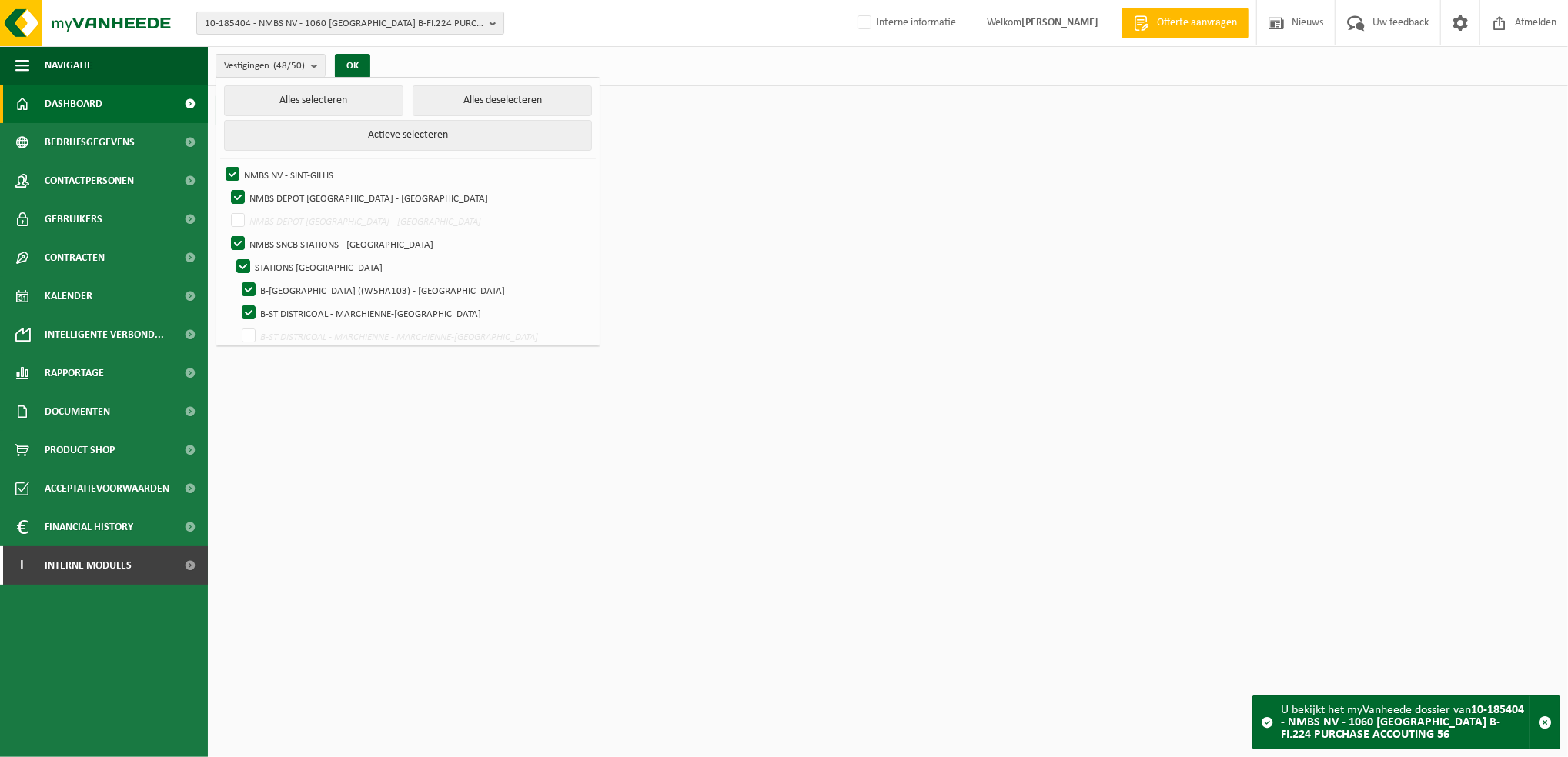
click at [267, 25] on span "10-185404 - NMBS NV - 1060 SINT-GILLIS, FRANKRIJKSTRAAT 10-01 B-FI.224 PURCHASE…" at bounding box center [343, 24] width 278 height 23
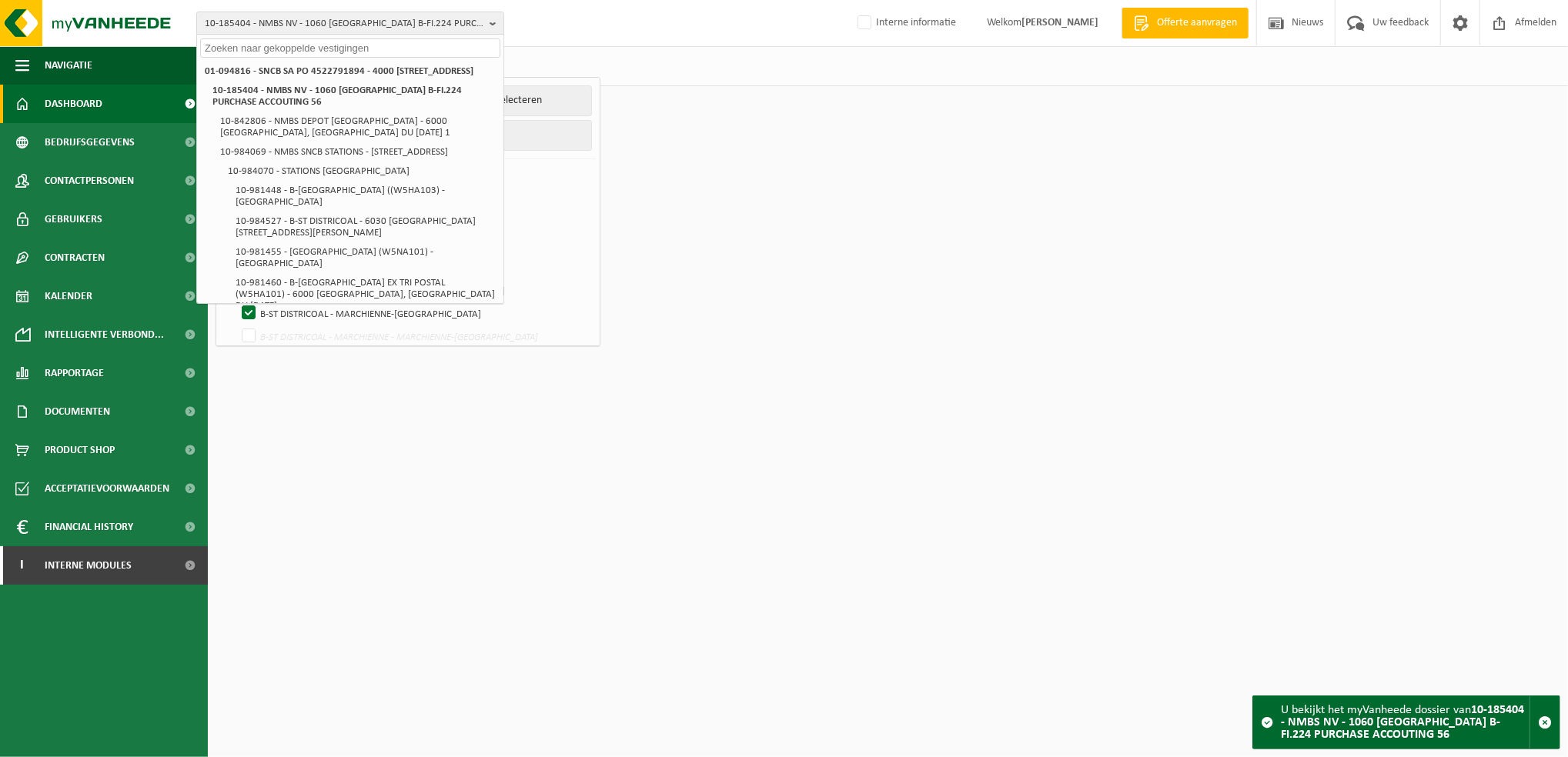
click at [264, 53] on input "text" at bounding box center [351, 48] width 301 height 19
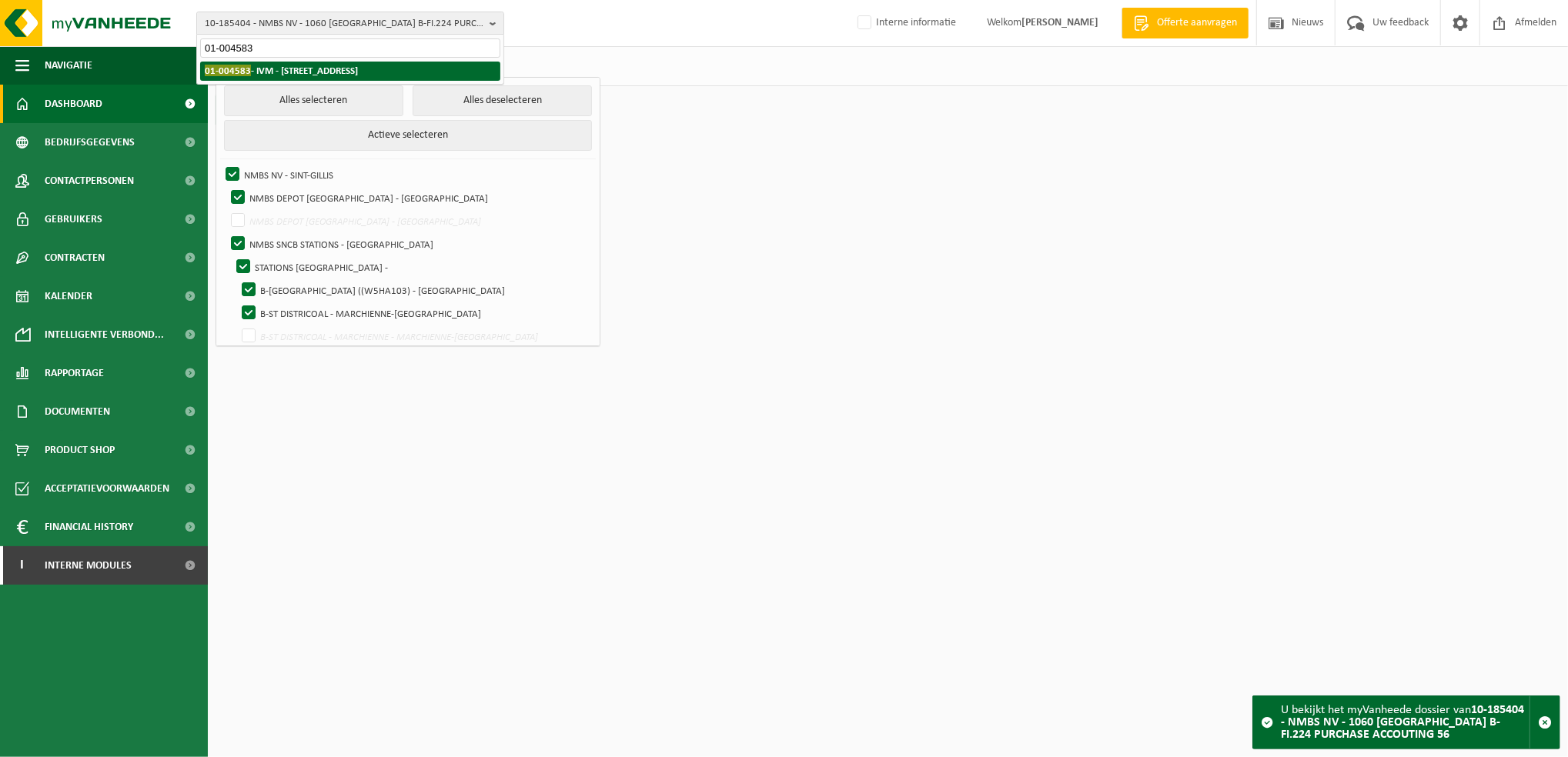
type input "01-004583"
click at [358, 73] on strong "01-004583 - IVM - 9900 EEKLO, SINT-LAUREINSESTEENWEG 29" at bounding box center [281, 71] width 154 height 11
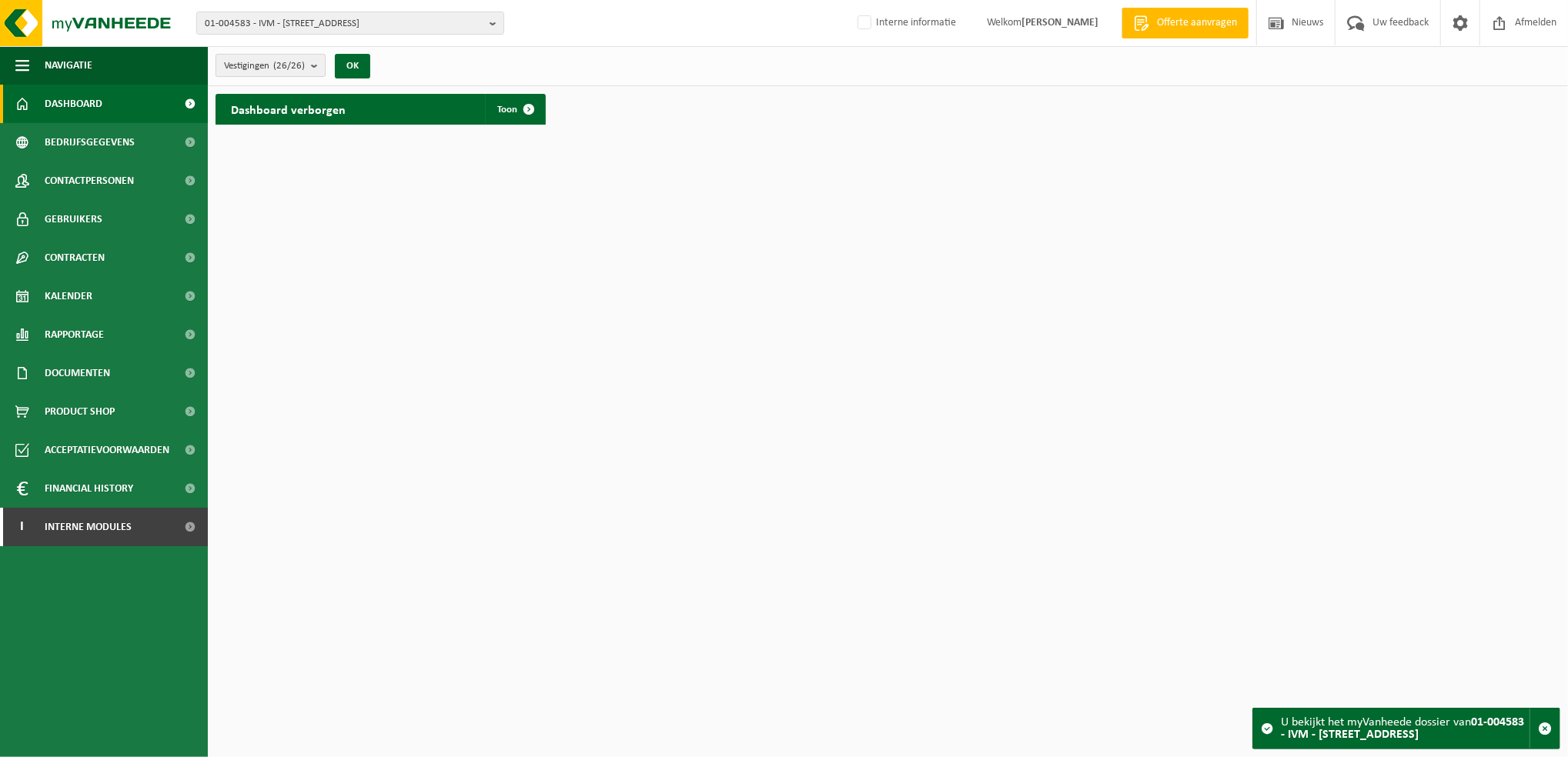
click at [319, 64] on b "submit" at bounding box center [318, 66] width 14 height 21
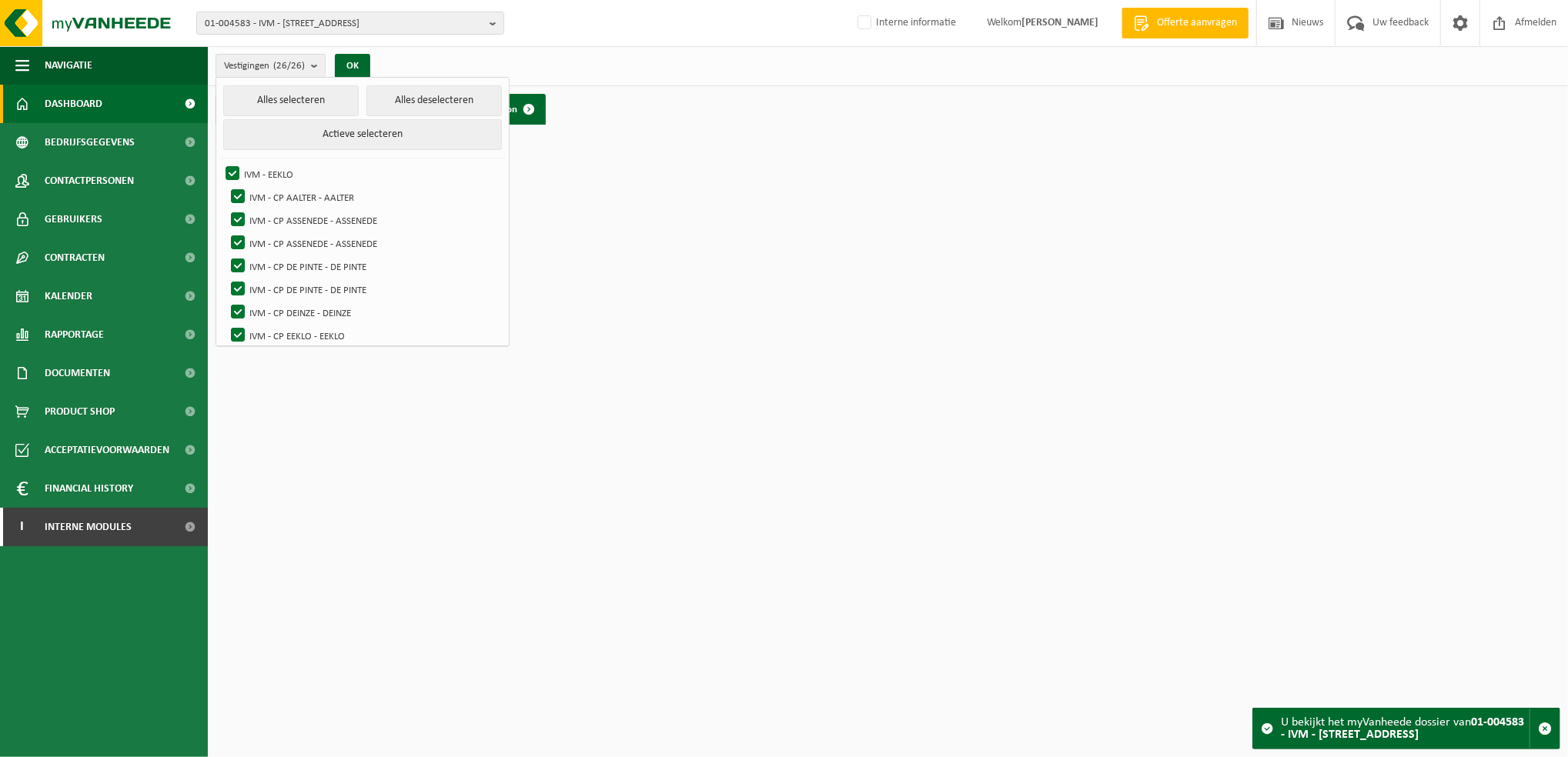
click at [501, 70] on div "Vestigingen (26/26) Alles selecteren Alles deselecteren Actieve selecteren IVM …" at bounding box center [888, 66] width 1360 height 40
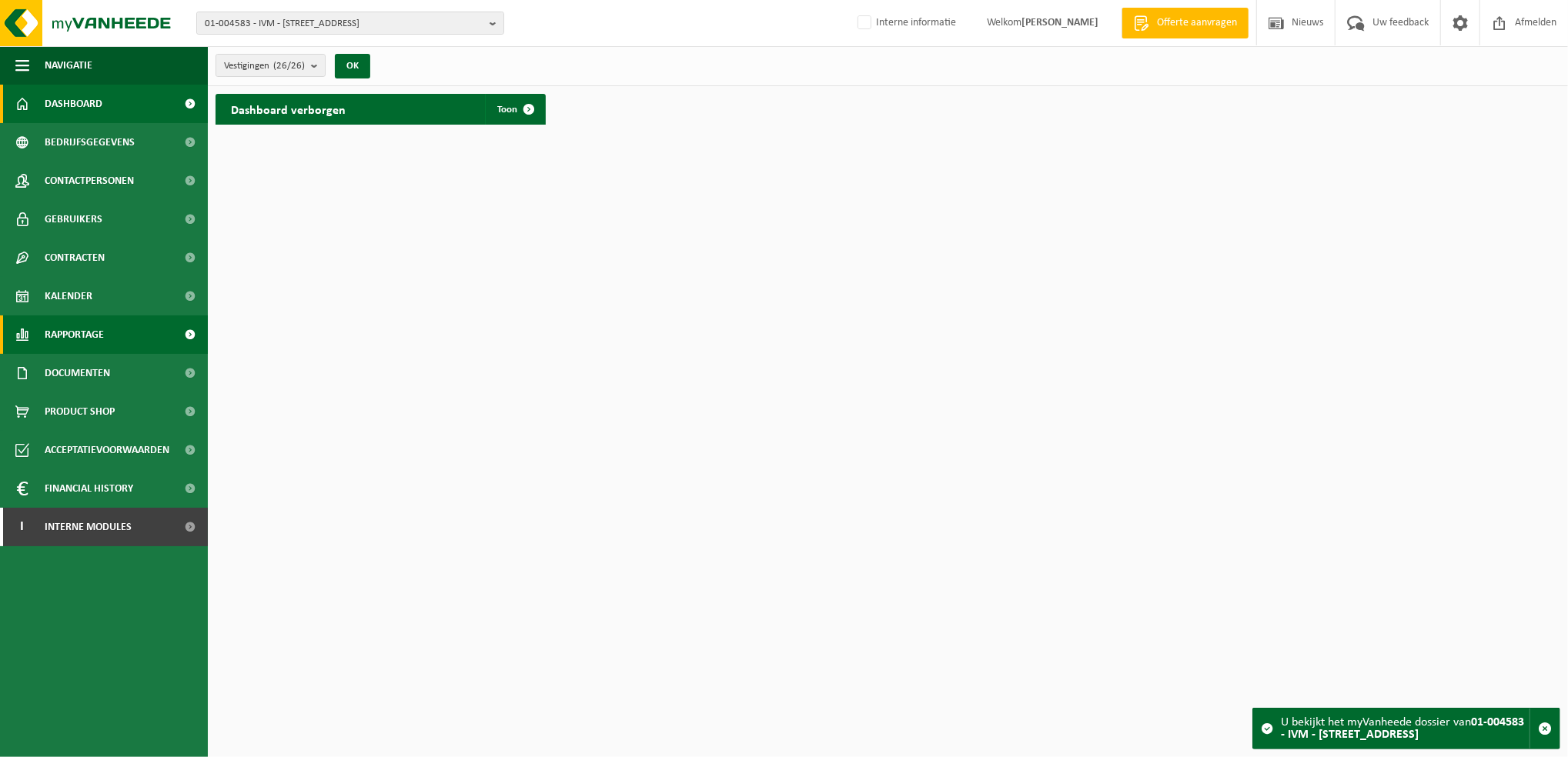
click at [90, 333] on span "Rapportage" at bounding box center [74, 334] width 59 height 39
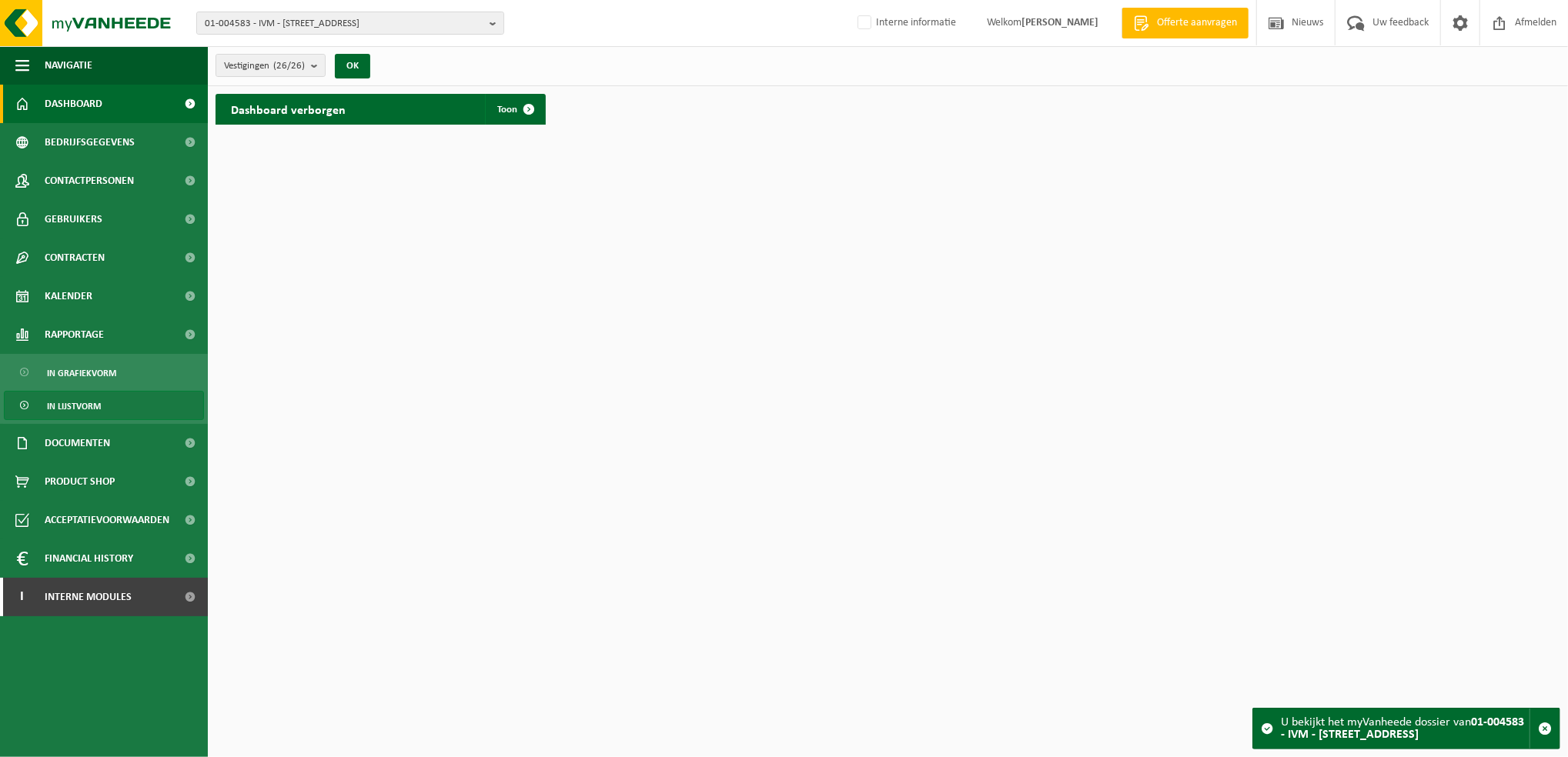
click at [99, 403] on span "In lijstvorm" at bounding box center [74, 406] width 54 height 30
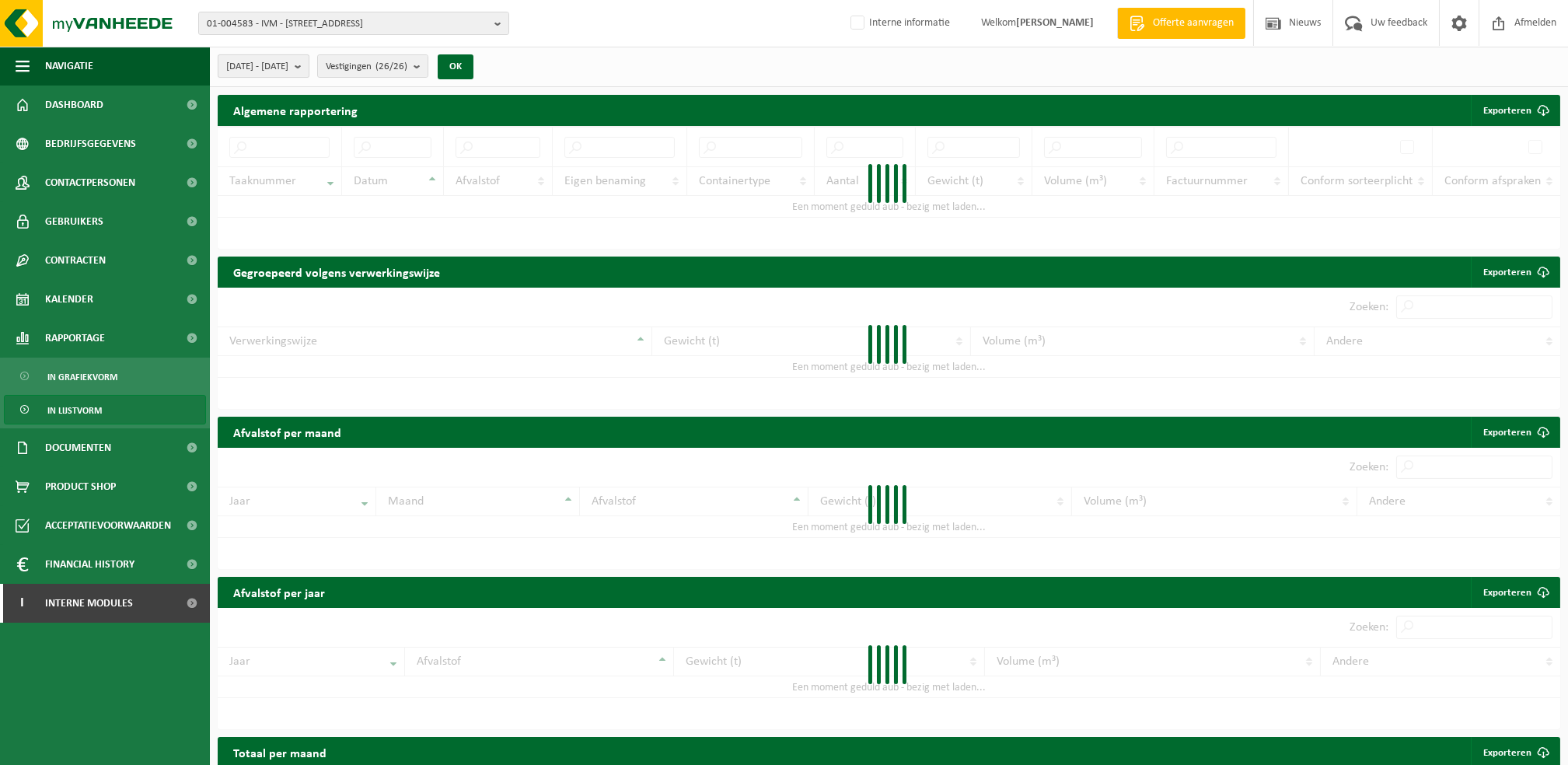
click at [308, 68] on b "submit" at bounding box center [301, 66] width 14 height 22
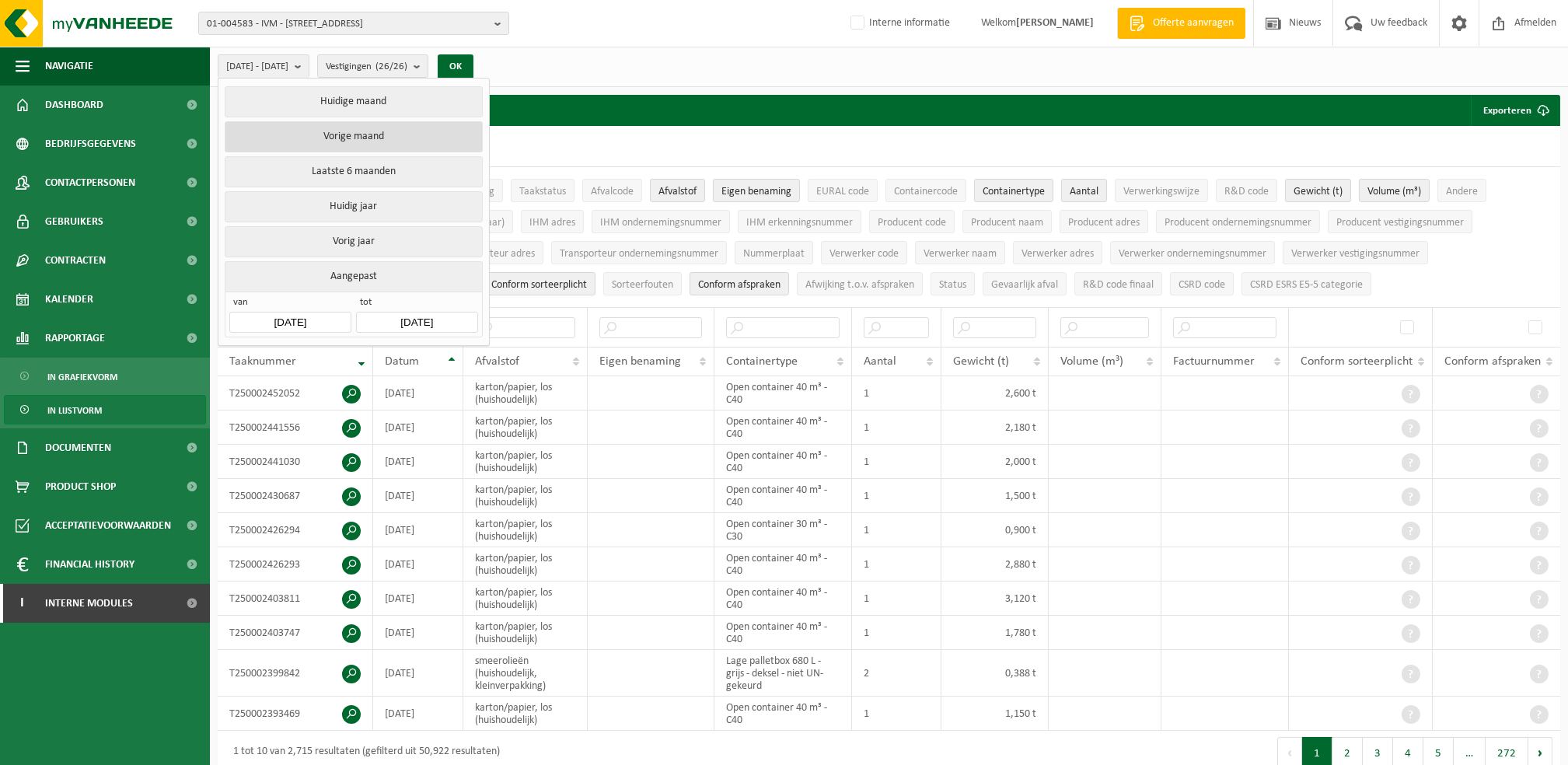
click at [374, 134] on button "Vorige maand" at bounding box center [353, 136] width 257 height 31
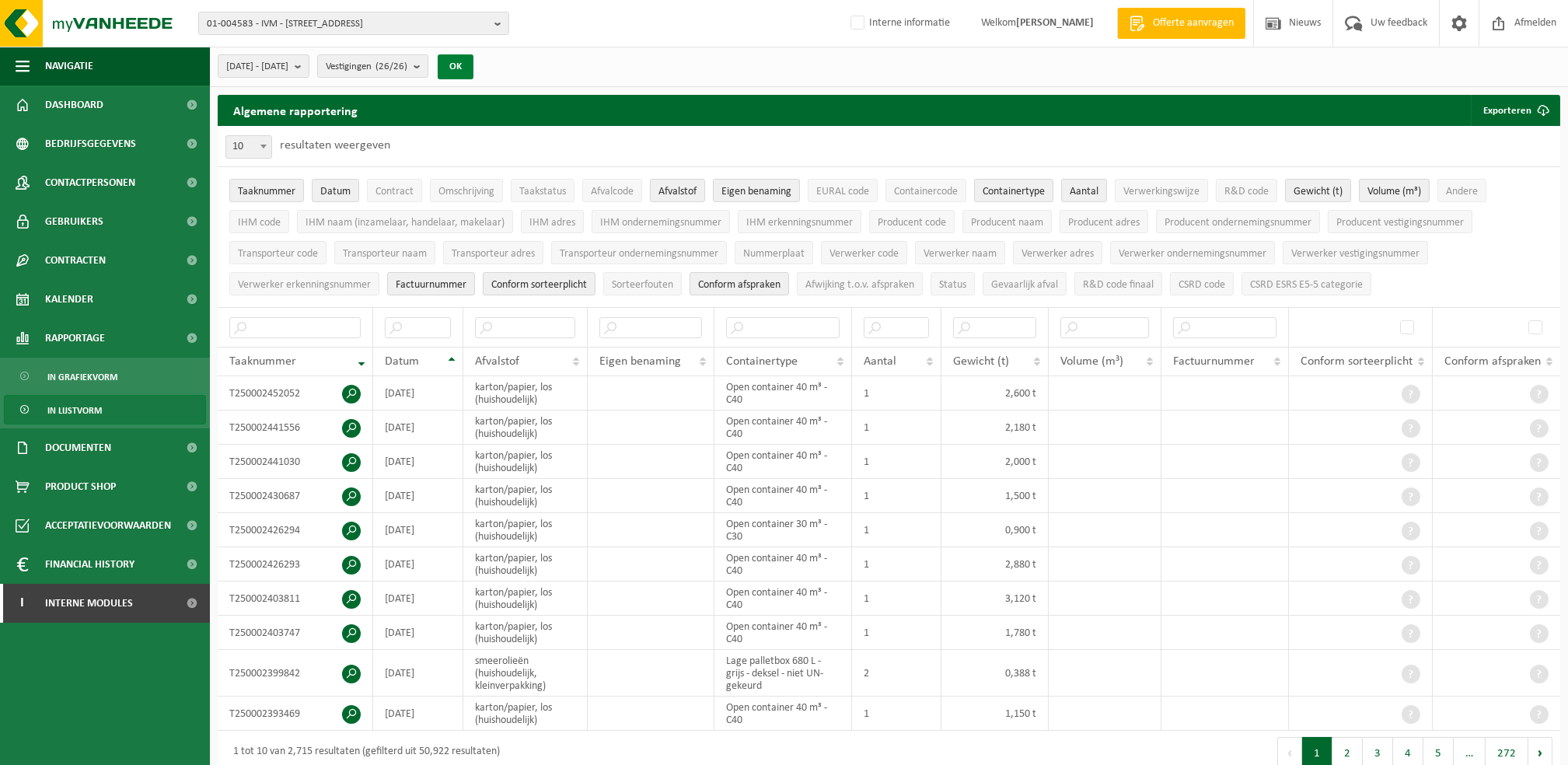
click at [473, 67] on button "OK" at bounding box center [455, 67] width 36 height 25
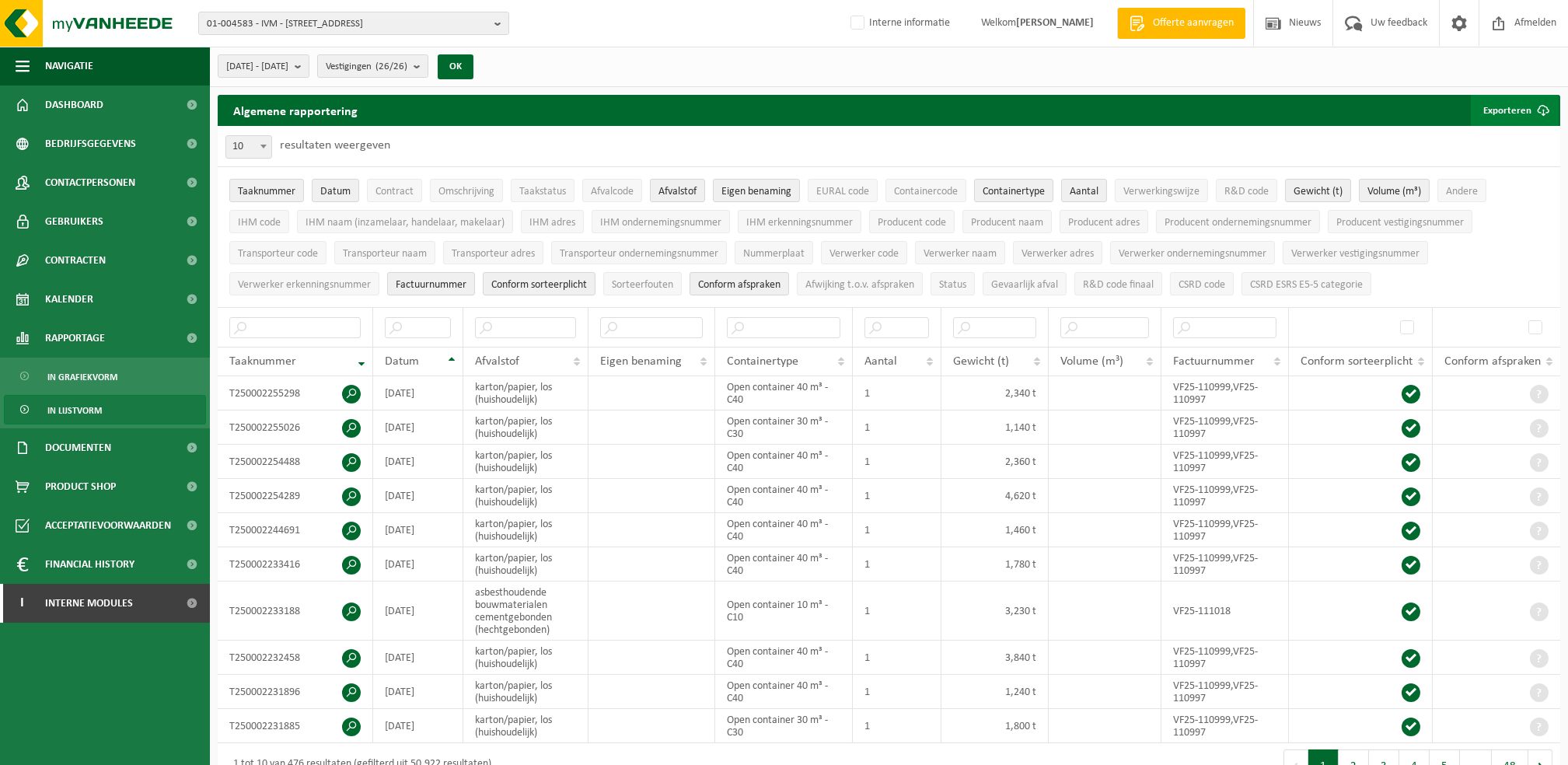
click at [1498, 111] on button "Exporteren" at bounding box center [1515, 110] width 88 height 31
click at [1493, 176] on link "Alle beschikbare kolommen" at bounding box center [1488, 172] width 141 height 31
click at [387, 19] on span "01-004583 - IVM - [STREET_ADDRESS]" at bounding box center [347, 24] width 281 height 23
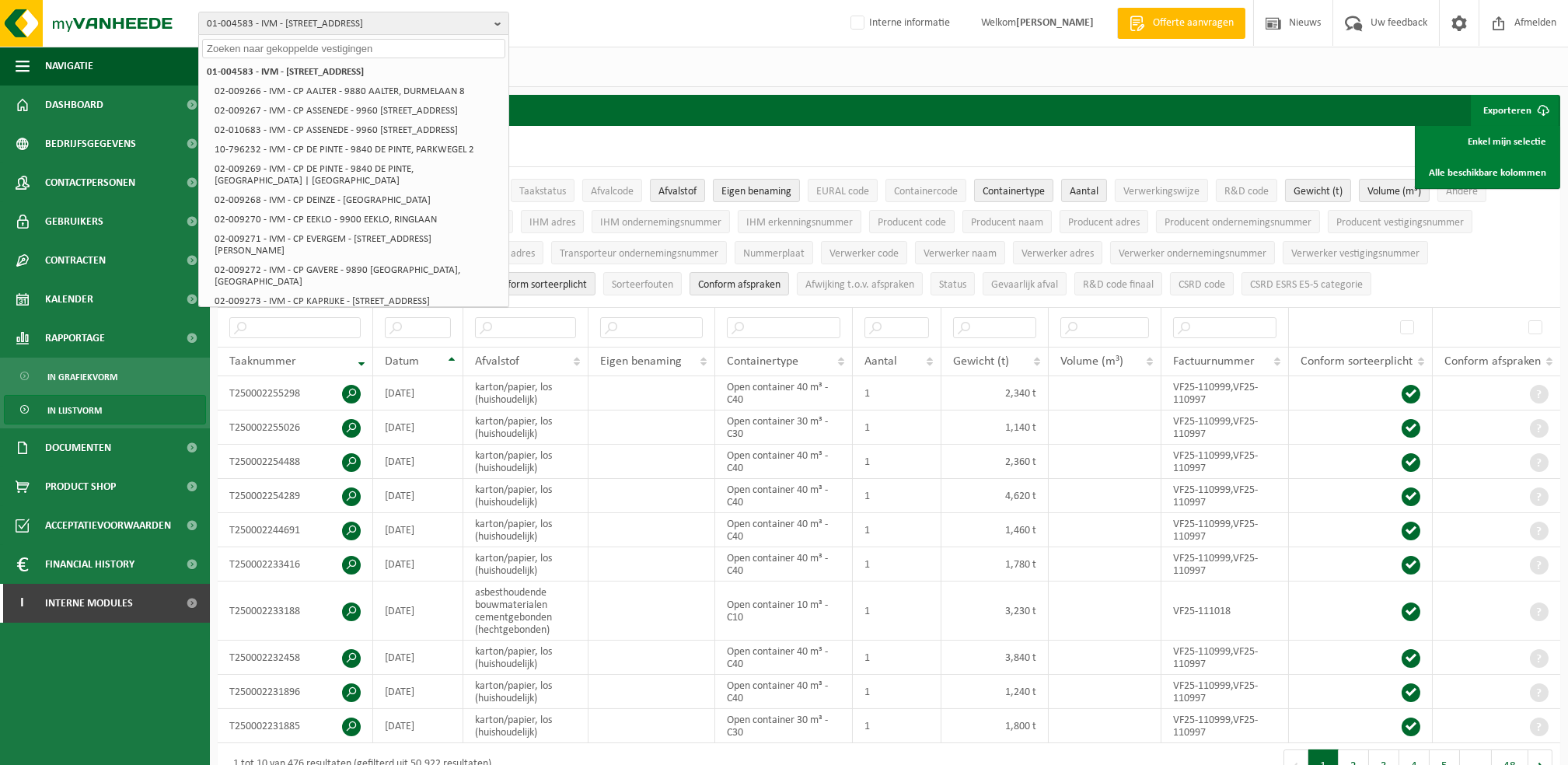
click at [853, 65] on div "[DATE] - [DATE] Huidige maand Vorige maand Laatste 6 maanden Huidig jaar Vorig …" at bounding box center [889, 66] width 1358 height 41
